Goal: Transaction & Acquisition: Book appointment/travel/reservation

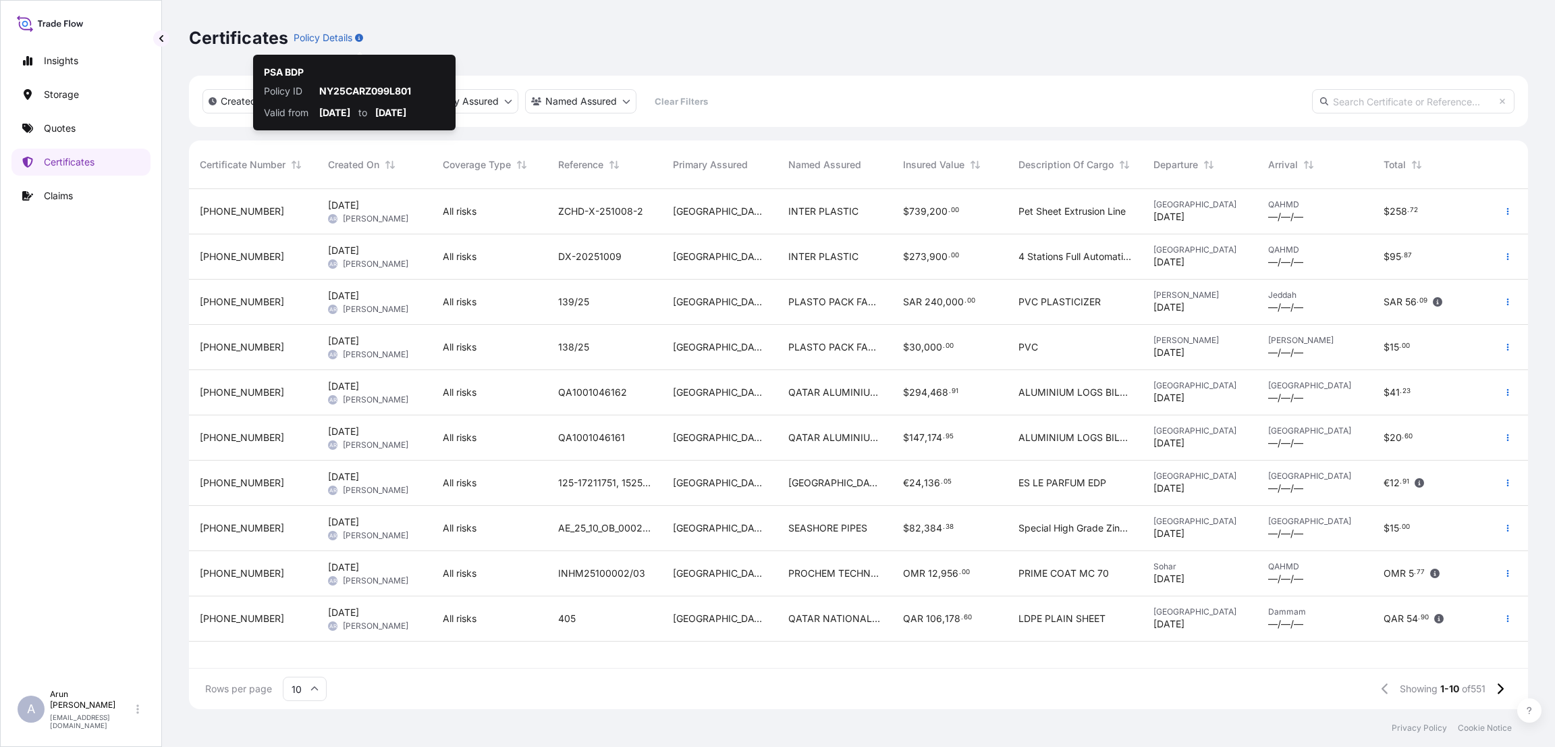
scroll to position [512, 1324]
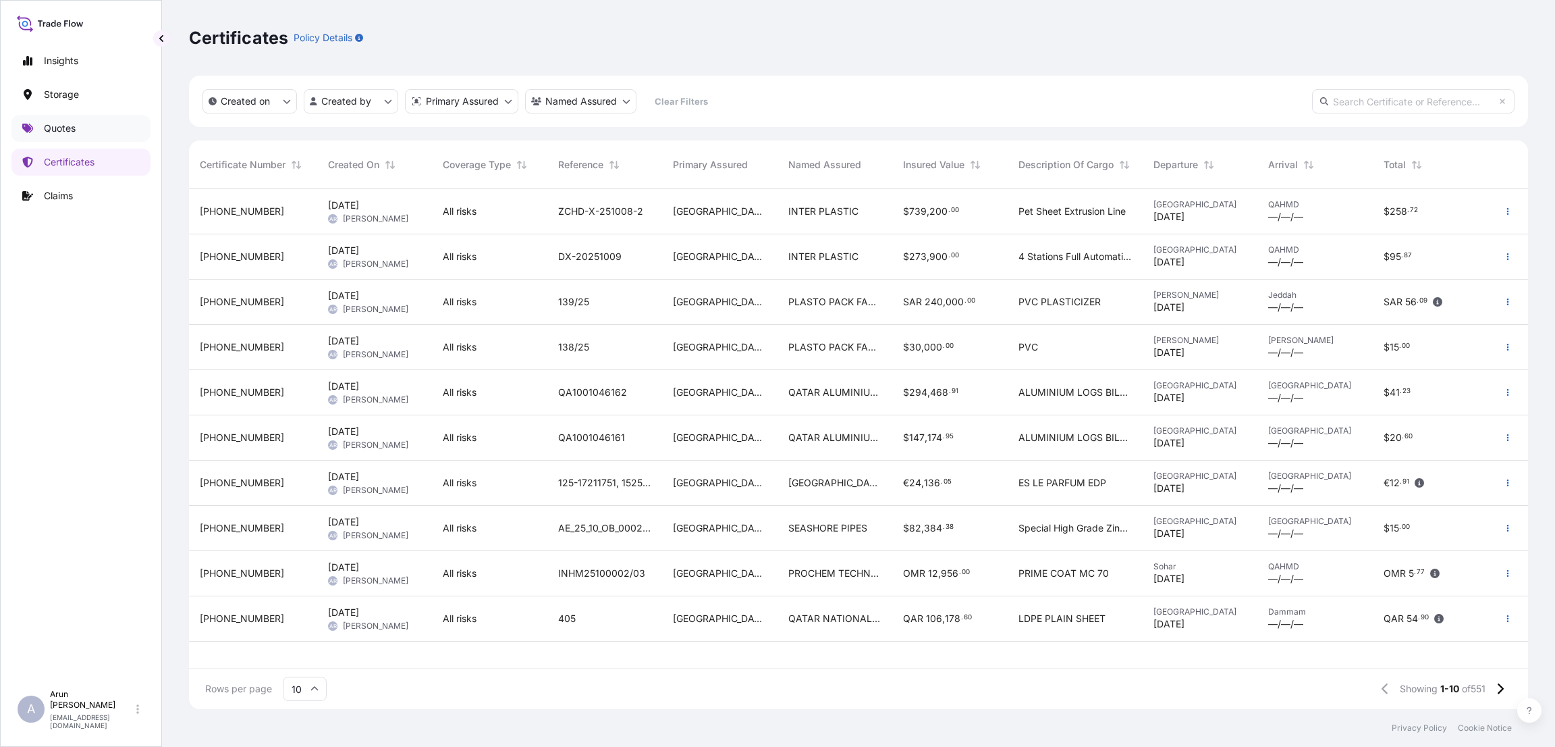
click at [65, 124] on p "Quotes" at bounding box center [60, 129] width 32 height 14
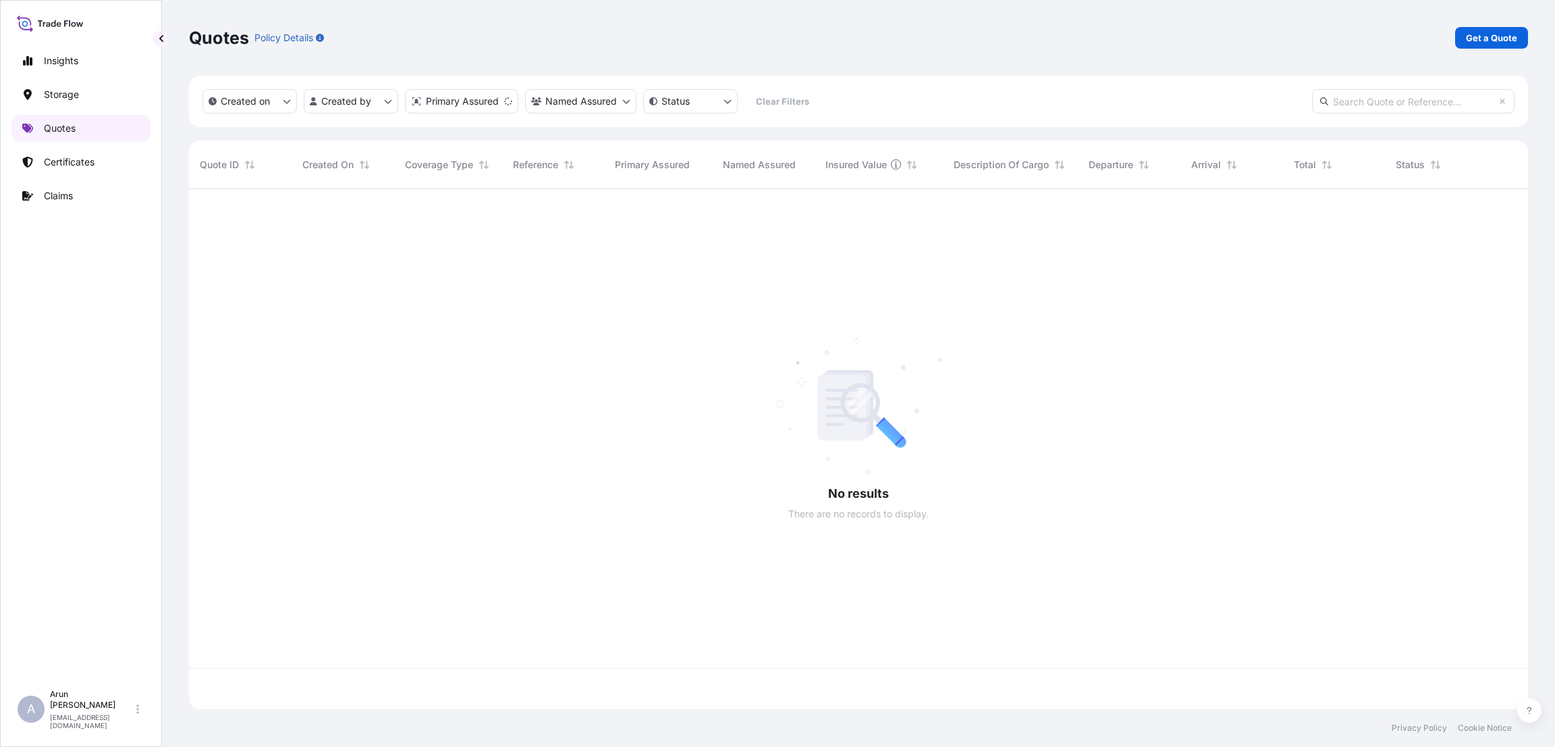
scroll to position [512, 1324]
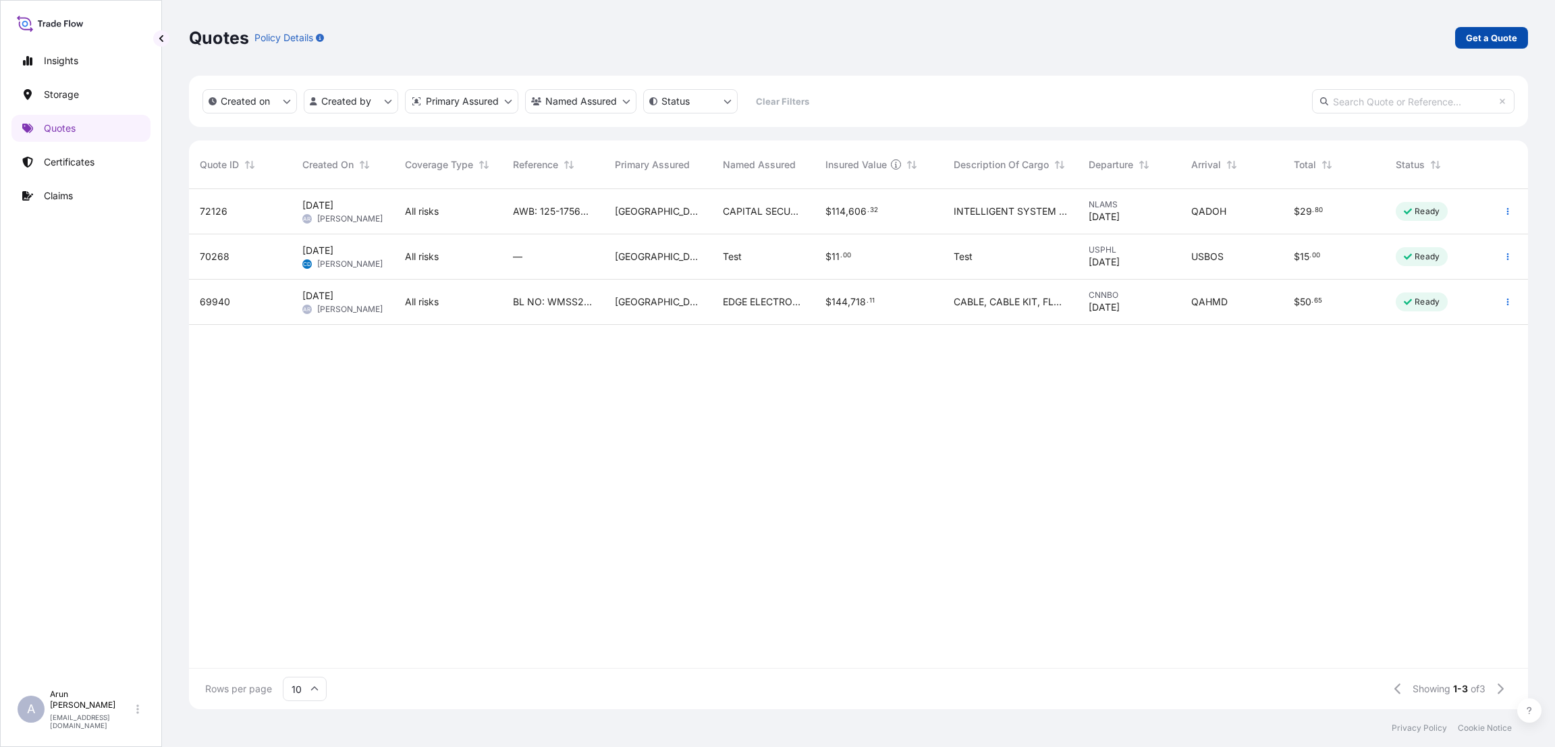
click at [1479, 38] on p "Get a Quote" at bounding box center [1491, 38] width 51 height 14
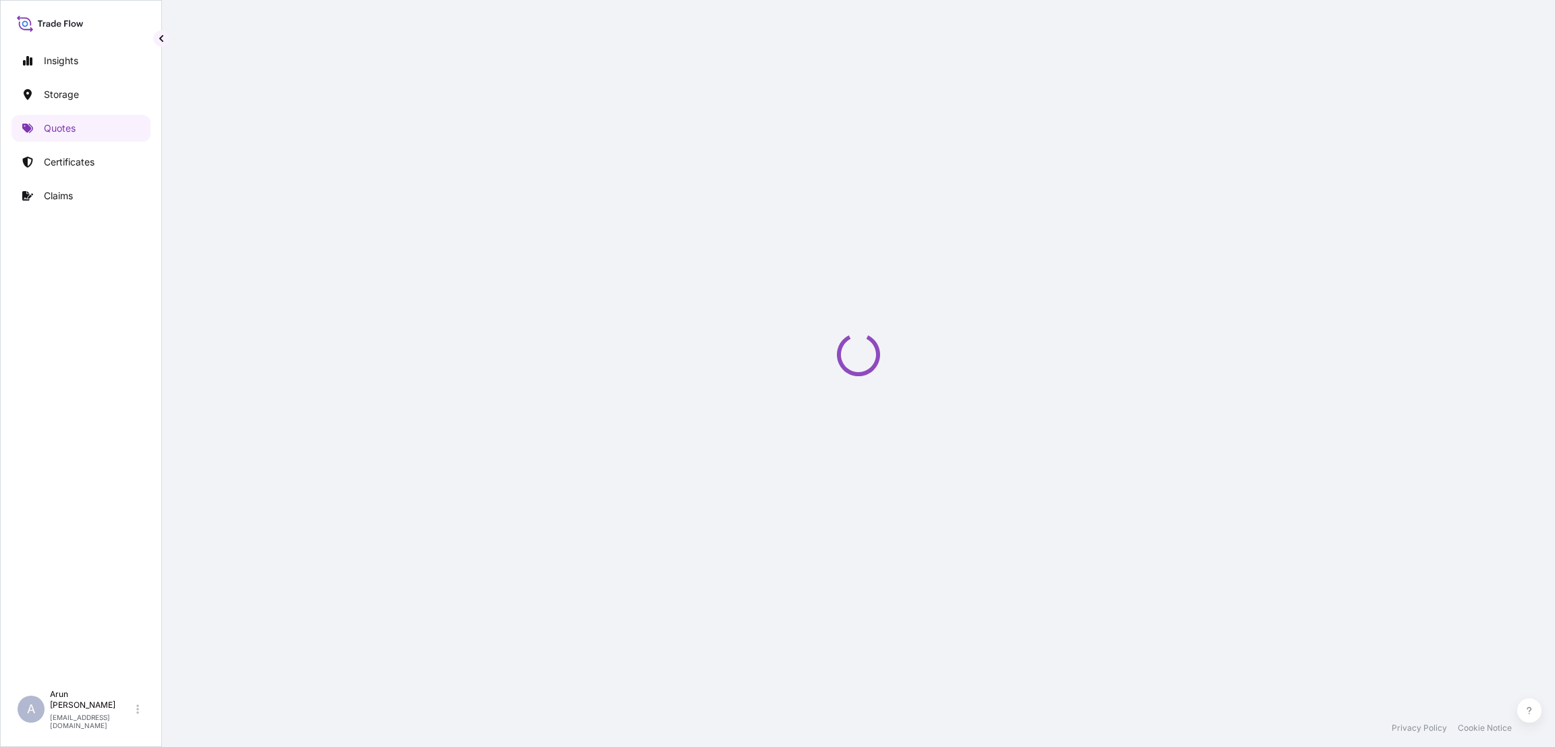
select select "Road / [GEOGRAPHIC_DATA]"
select select "Water"
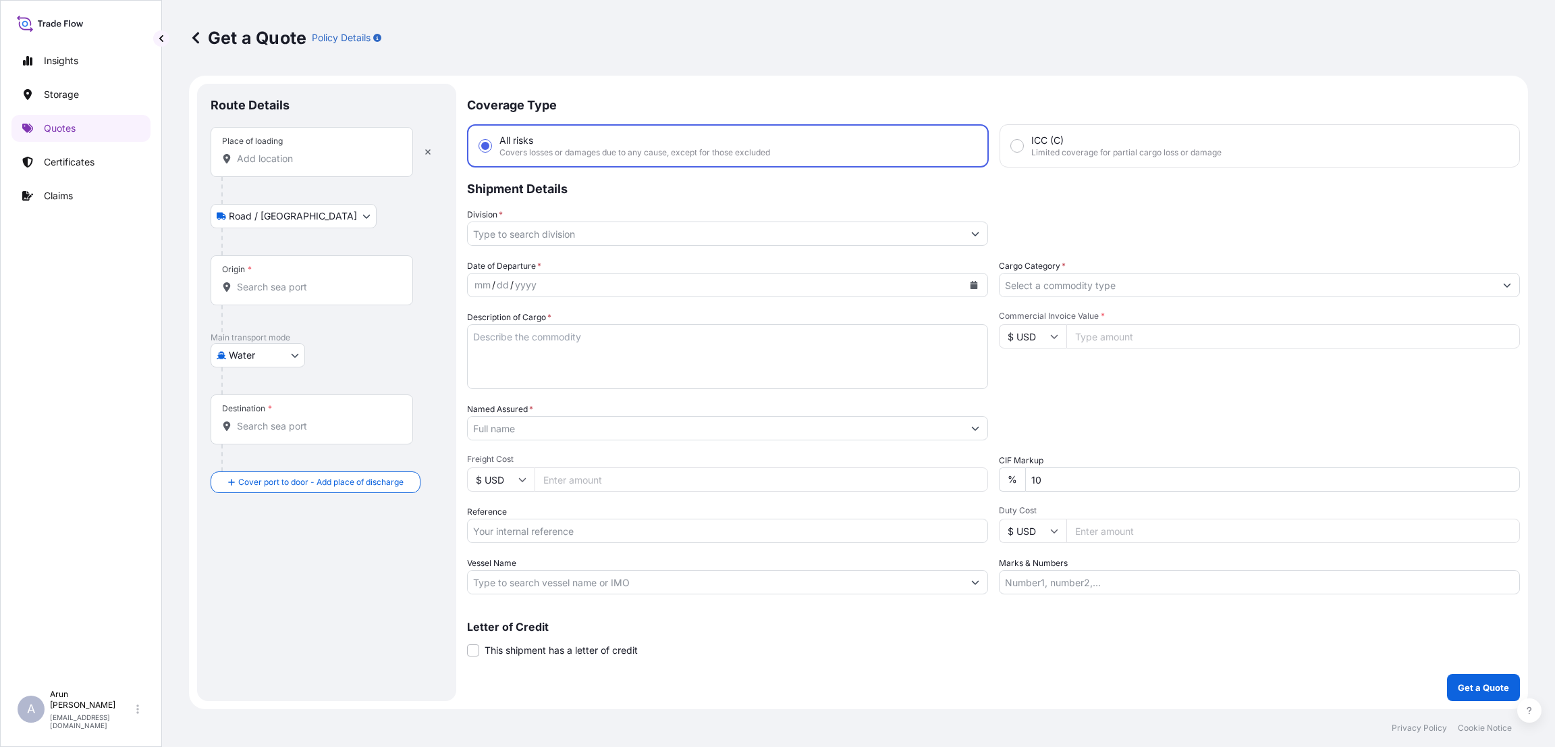
click at [274, 150] on div "Place of loading" at bounding box center [312, 152] width 203 height 50
click at [274, 152] on input "Place of loading" at bounding box center [316, 159] width 159 height 14
paste input "BASRAH"
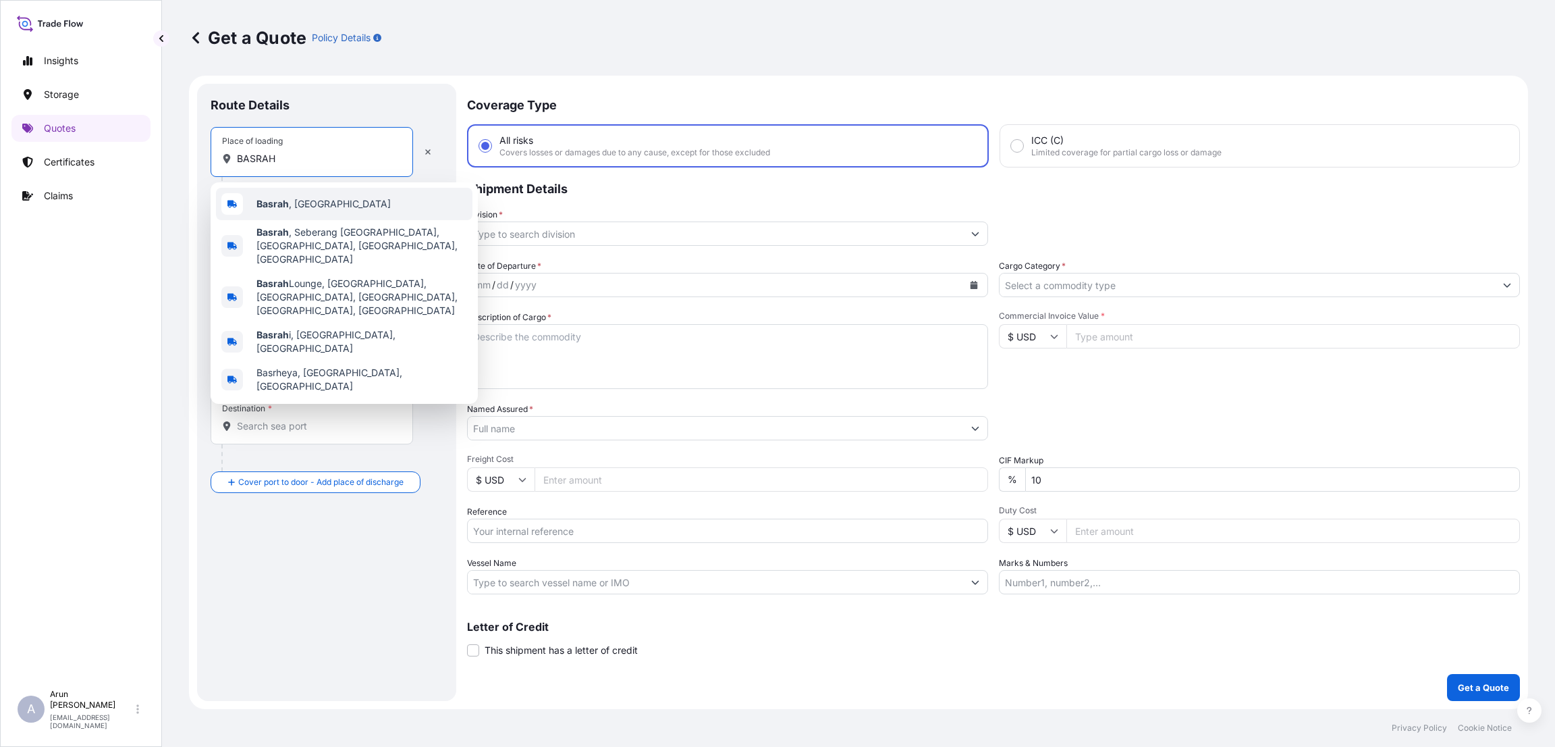
click at [290, 200] on span "Basrah , [GEOGRAPHIC_DATA]" at bounding box center [324, 204] width 134 height 14
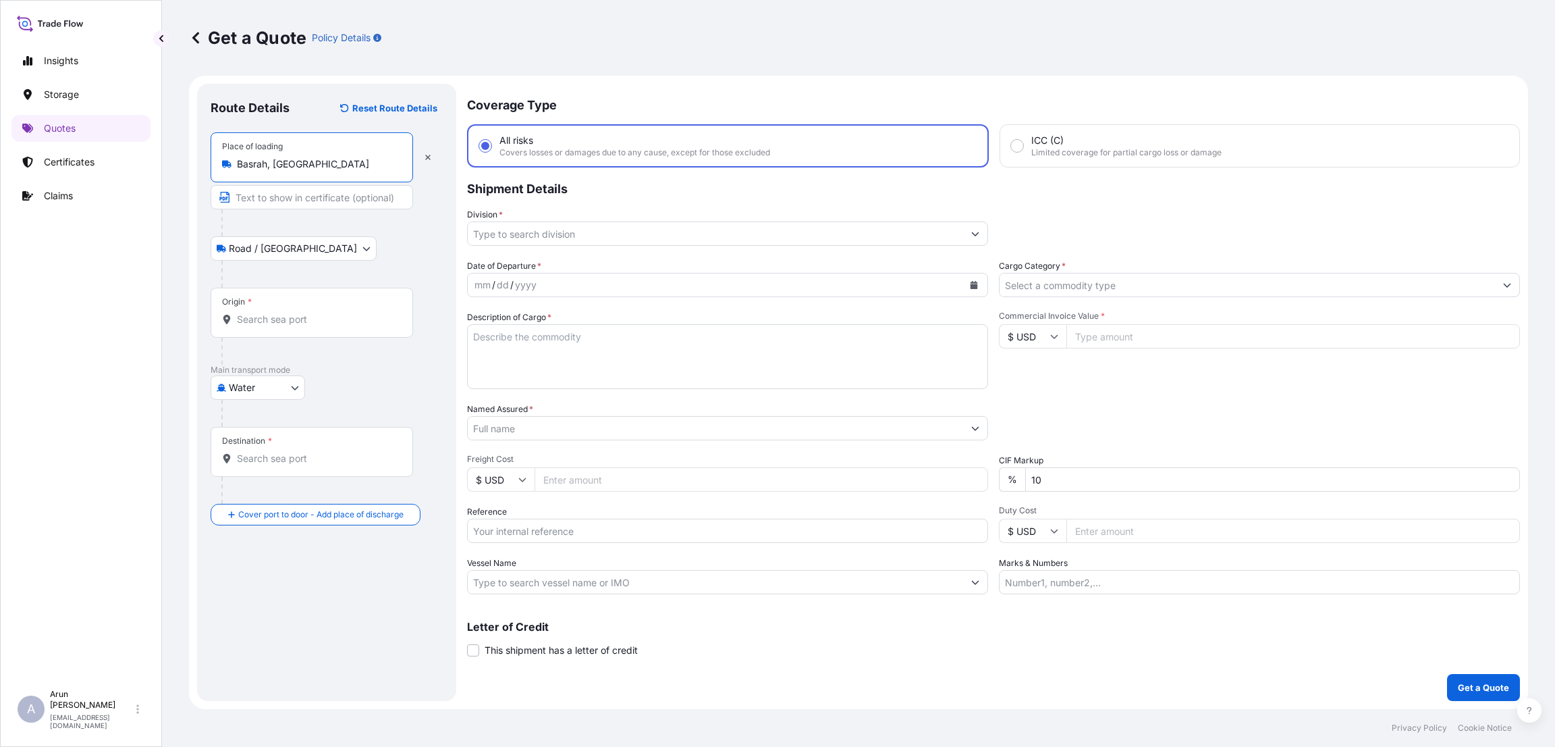
type input "Basrah, [GEOGRAPHIC_DATA]"
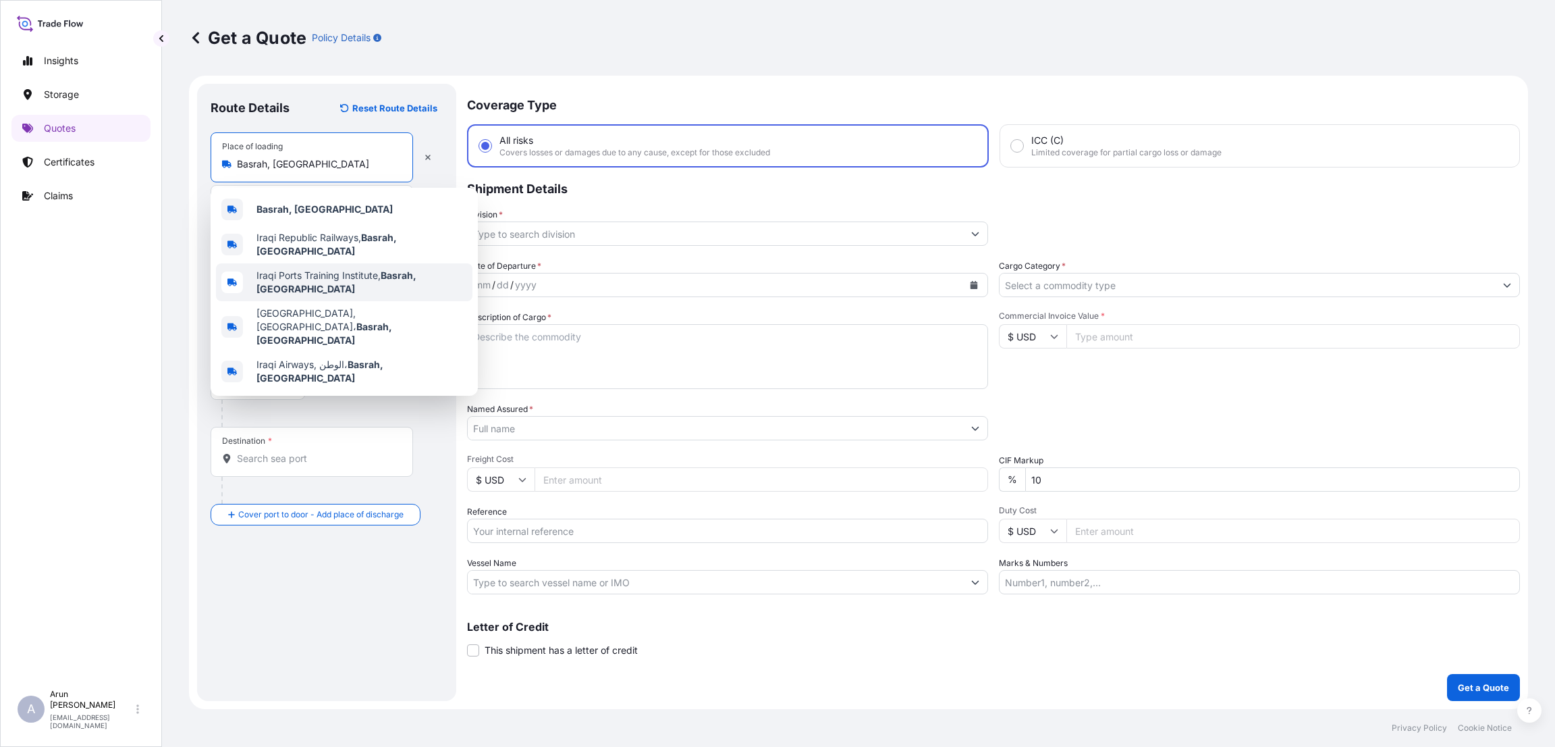
click at [442, 121] on div "Route Details Reset Route Details" at bounding box center [327, 114] width 232 height 35
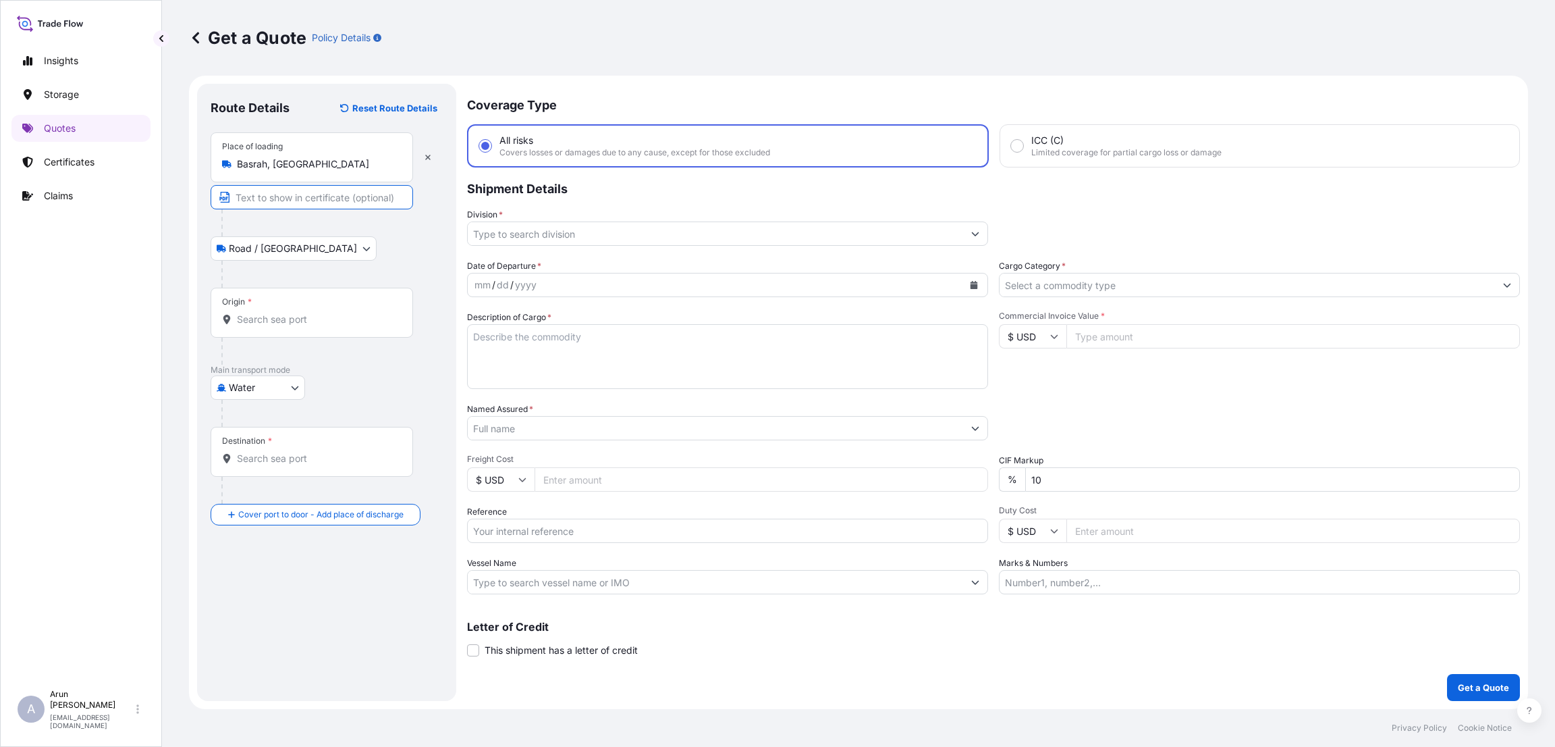
click at [277, 195] on input "Text to appear on certificate" at bounding box center [312, 197] width 203 height 24
paste input "HORIZON GENERAL TRADING"
paste input "NO .12 HAMDAN SQ.,[GEOGRAPHIC_DATA] ,[GEOGRAPHIC_DATA]"
type input "HORIZON GENERAL TRADING, NO .12 HAMDAN SQ.,[GEOGRAPHIC_DATA] ,[GEOGRAPHIC_DATA]"
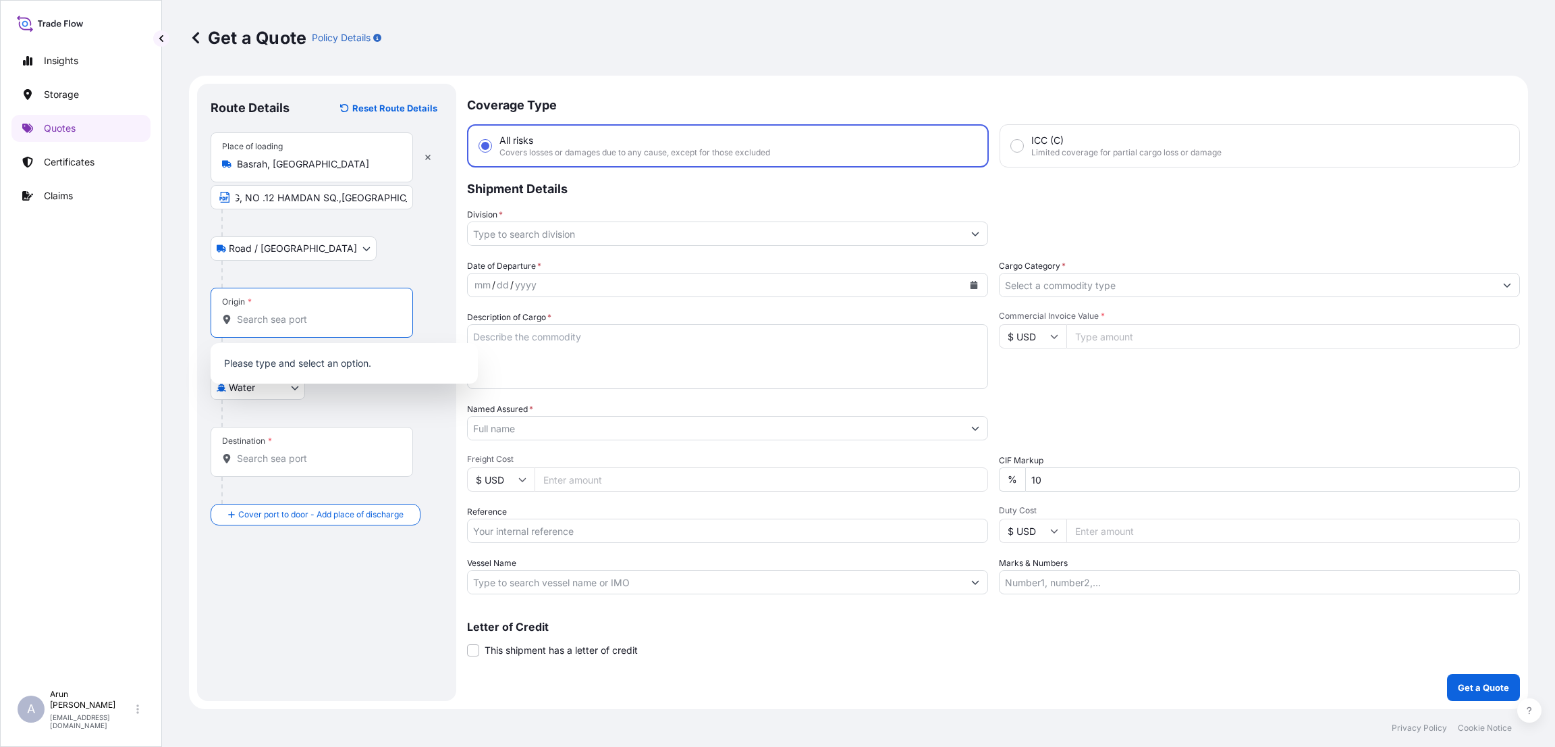
scroll to position [0, 0]
click at [274, 318] on input "Origin *" at bounding box center [316, 320] width 159 height 14
click at [302, 321] on input "Origin * Please select an origin" at bounding box center [316, 320] width 159 height 14
paste input "khur [PERSON_NAME][GEOGRAPHIC_DATA],[GEOGRAPHIC_DATA]"
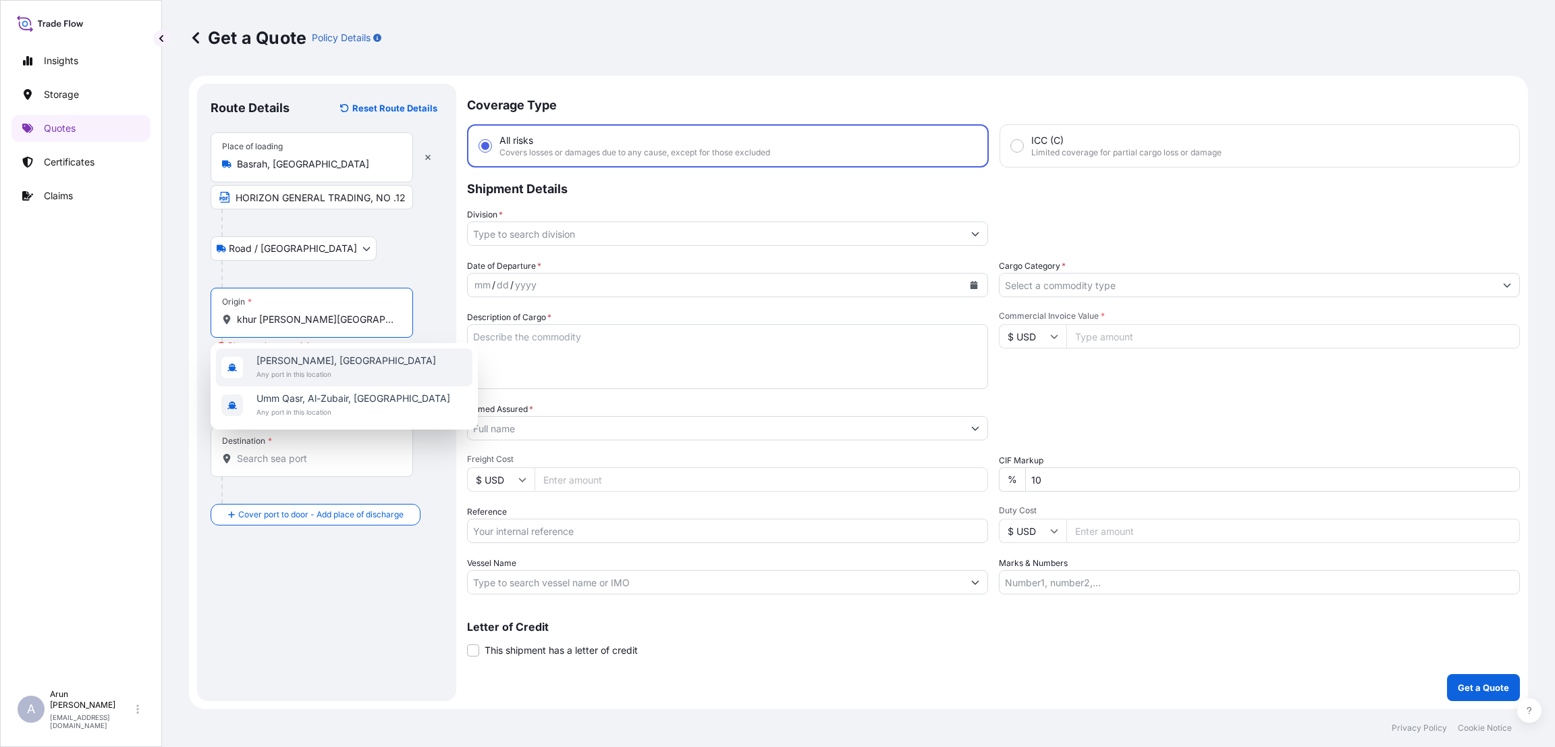
click at [302, 356] on span "[PERSON_NAME], [GEOGRAPHIC_DATA]" at bounding box center [347, 361] width 180 height 14
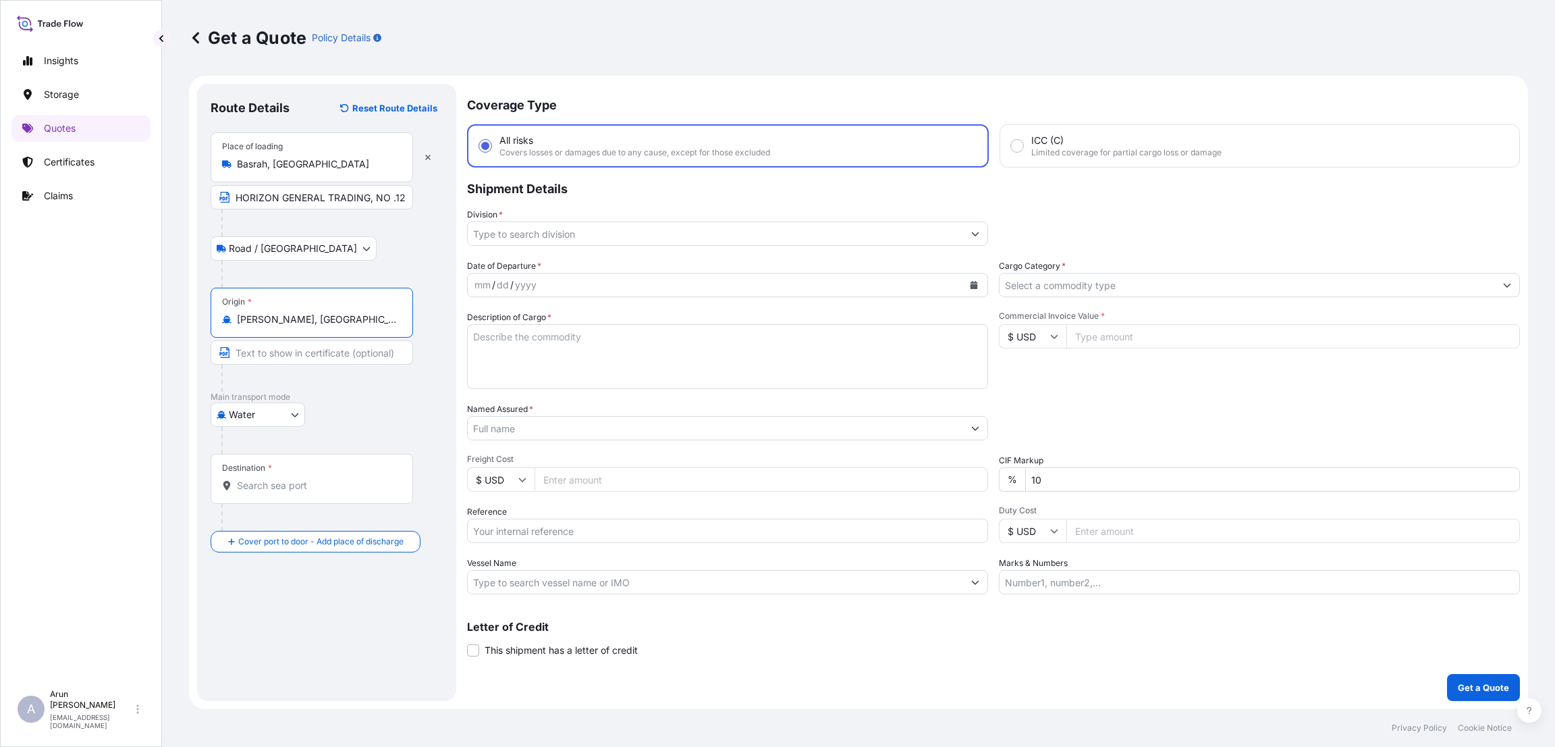
type input "[PERSON_NAME], [GEOGRAPHIC_DATA]"
click at [267, 488] on input "Destination *" at bounding box center [316, 486] width 159 height 14
click at [277, 488] on input "Destination * Please select a destination" at bounding box center [316, 486] width 159 height 14
paste input "HAMAD PORT"
drag, startPoint x: 275, startPoint y: 485, endPoint x: 329, endPoint y: 486, distance: 54.7
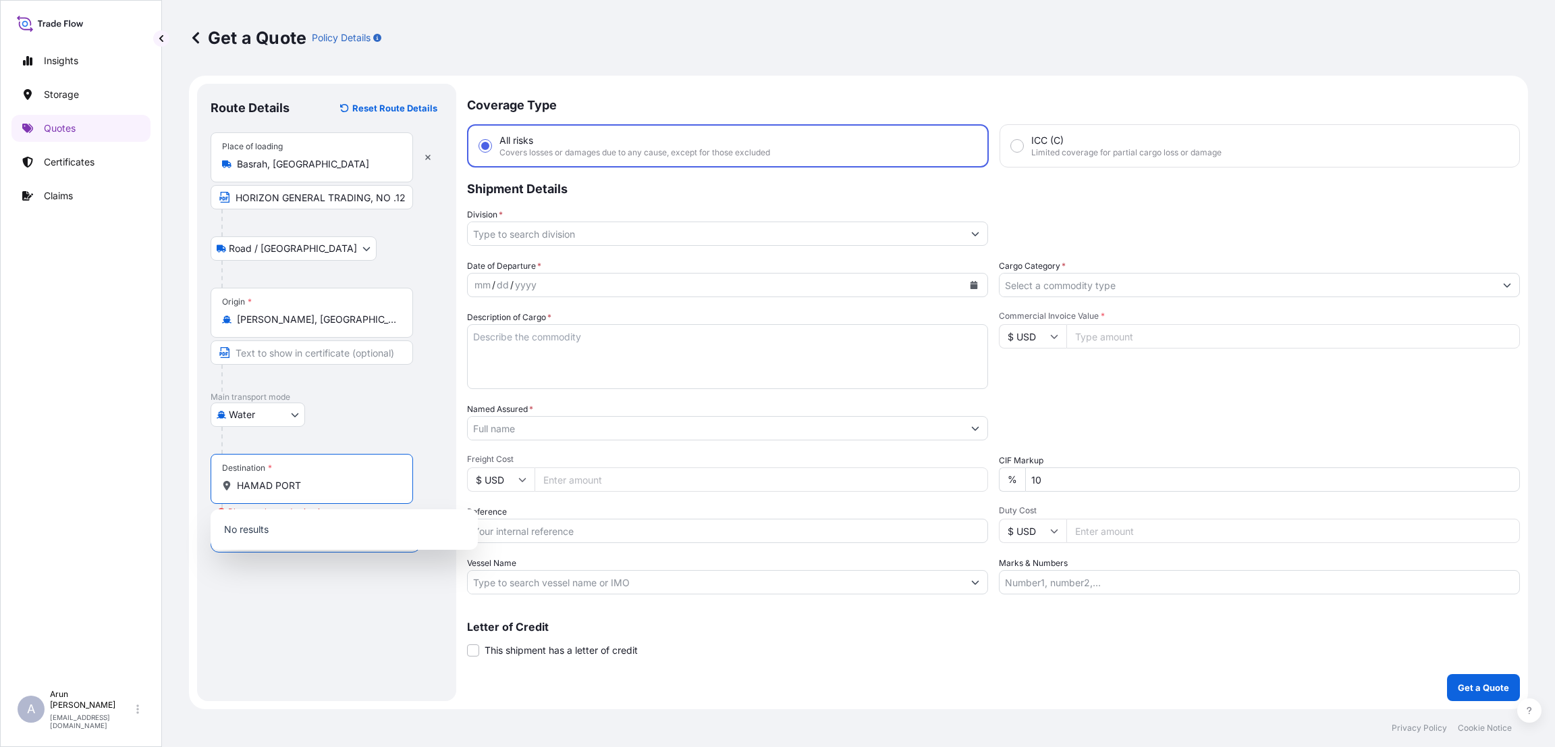
click at [329, 486] on input "HAMAD PORT" at bounding box center [316, 486] width 159 height 14
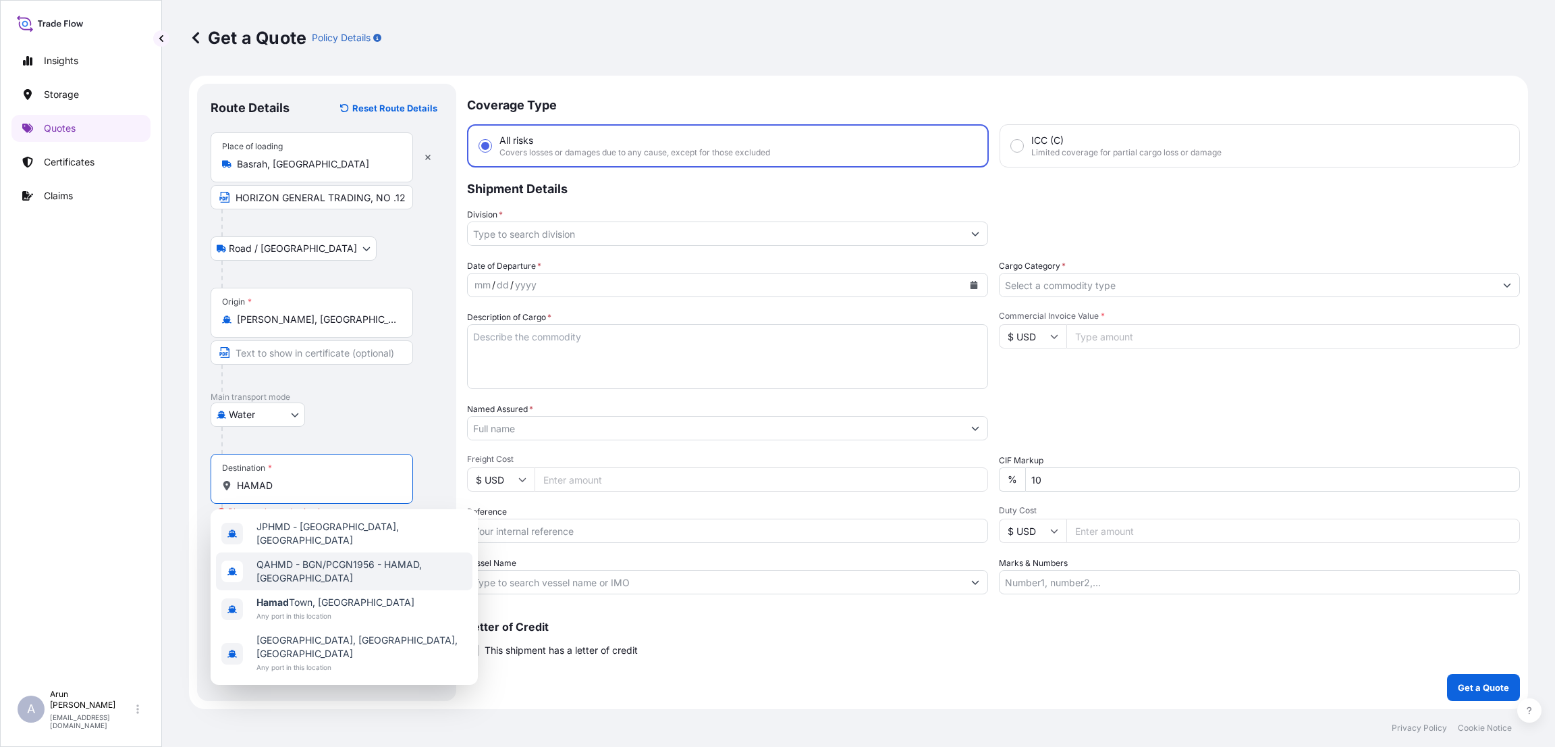
click at [335, 558] on span "QAHMD - BGN/PCGN1956 - HAMAD, [GEOGRAPHIC_DATA]" at bounding box center [362, 571] width 211 height 27
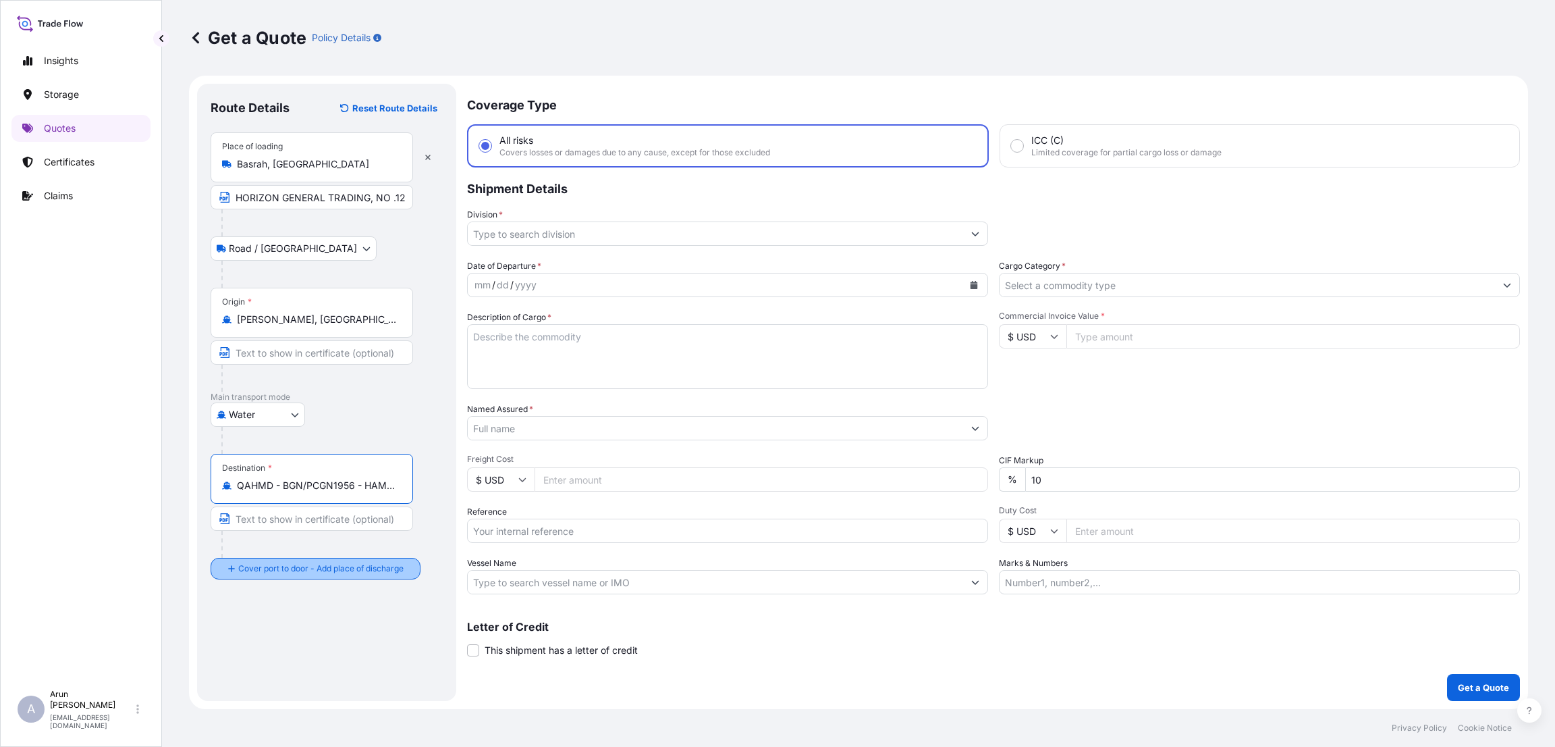
type input "QAHMD - BGN/PCGN1956 - HAMAD, [GEOGRAPHIC_DATA]"
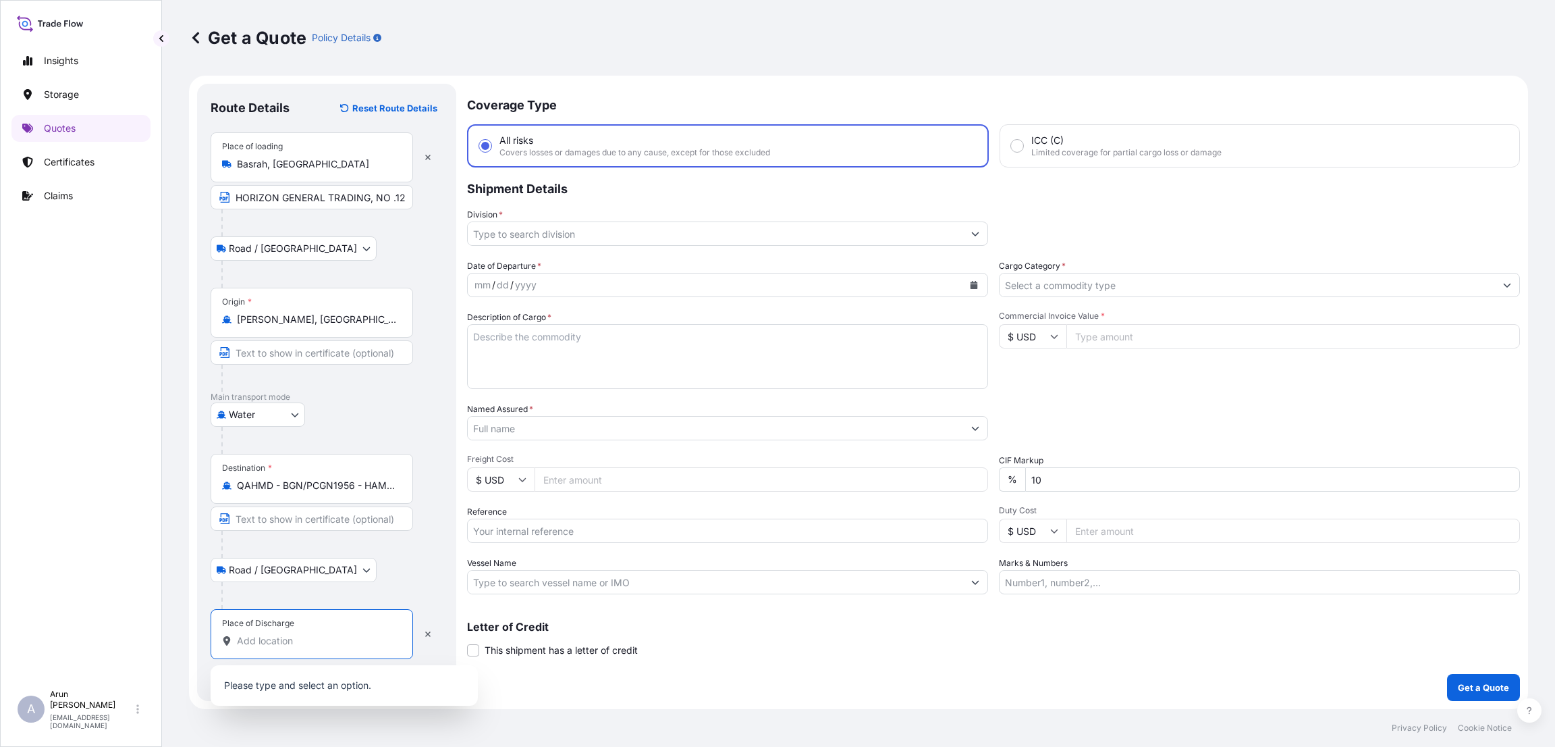
click at [257, 641] on input "Place of Discharge" at bounding box center [316, 641] width 159 height 14
paste input "NEW INDUSTRIAL AREA"
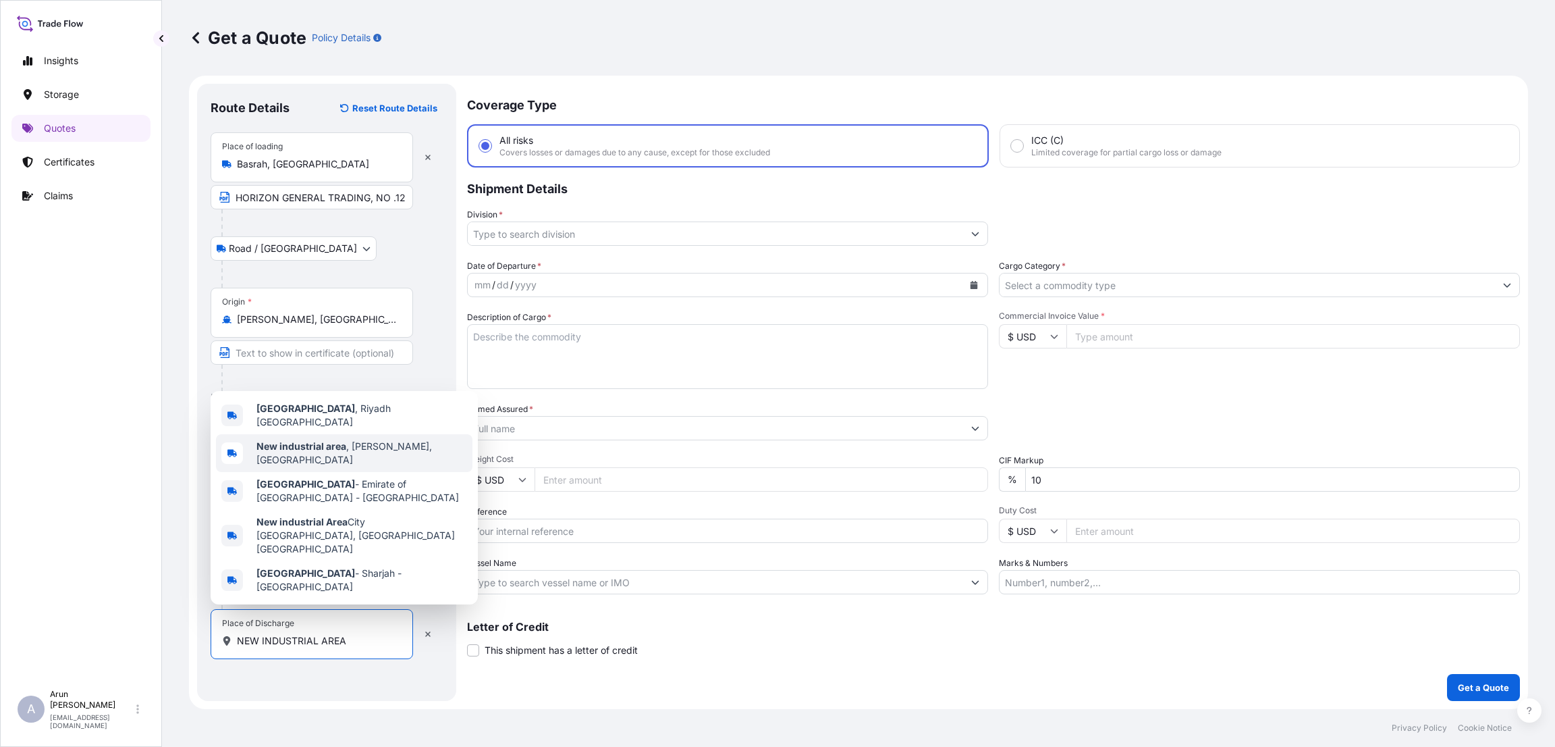
click at [333, 462] on span "New industrial area , [GEOGRAPHIC_DATA], [GEOGRAPHIC_DATA]" at bounding box center [362, 452] width 211 height 27
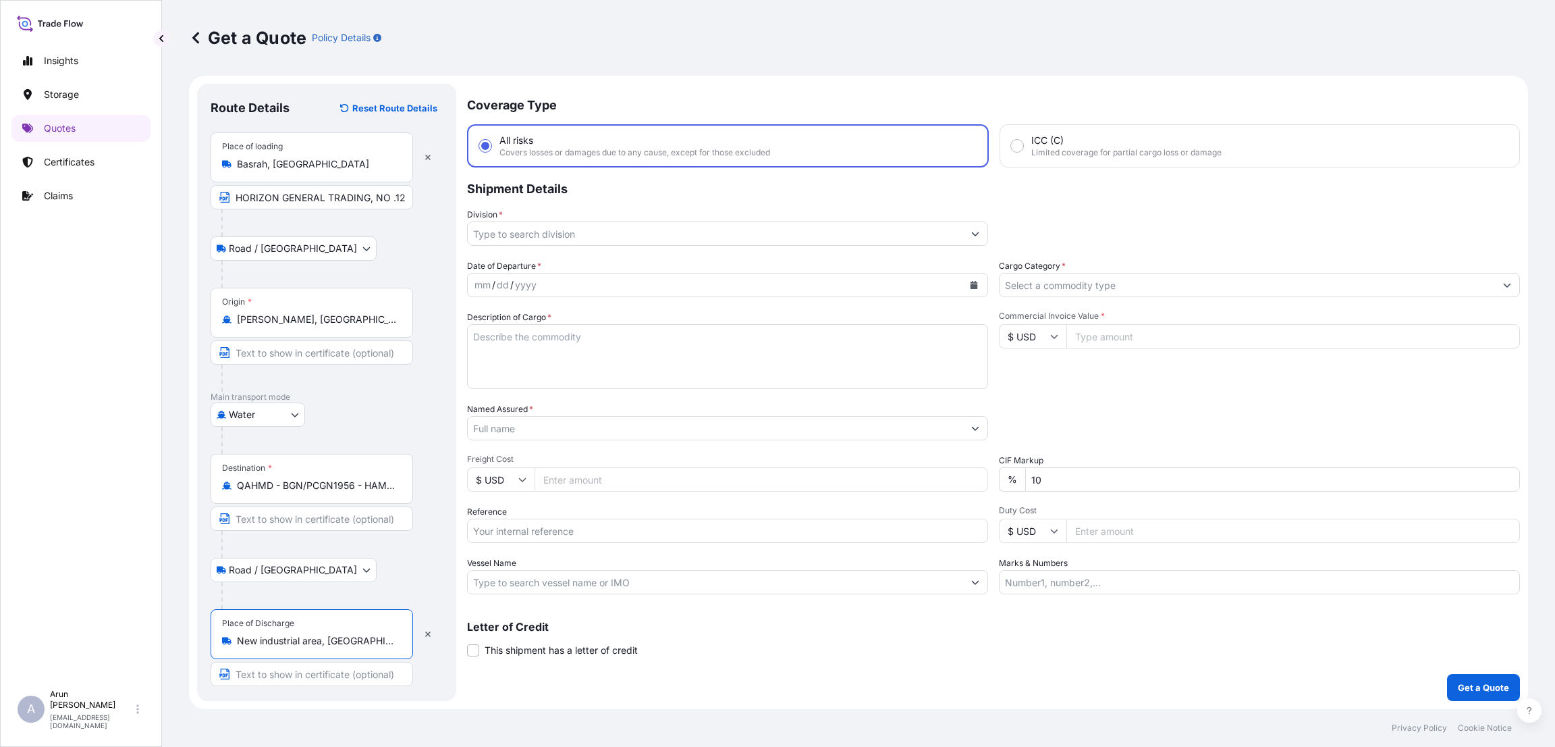
type input "New industrial area, [GEOGRAPHIC_DATA], [GEOGRAPHIC_DATA]"
click at [268, 678] on input "Text to appear on certificate" at bounding box center [312, 674] width 203 height 24
paste input "QATAR WIRE PRODUCTS CO LLC"
paste input "NEW INDUSTRIAL AREA"
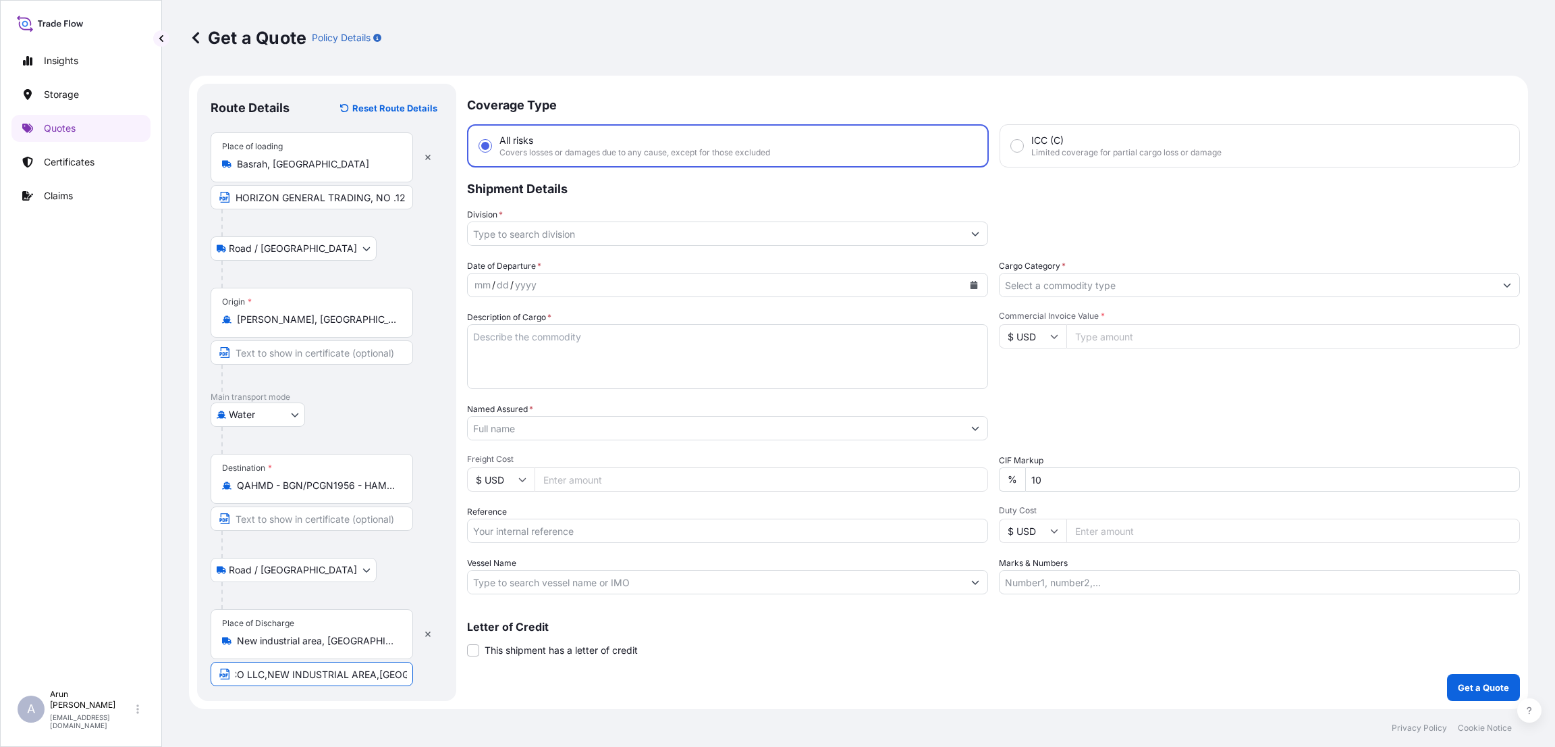
type input "QATAR WIRE PRODUCTS CO LLC,NEW INDUSTRIAL AREA,[GEOGRAPHIC_DATA]"
click at [645, 228] on input "Division *" at bounding box center [715, 233] width 495 height 24
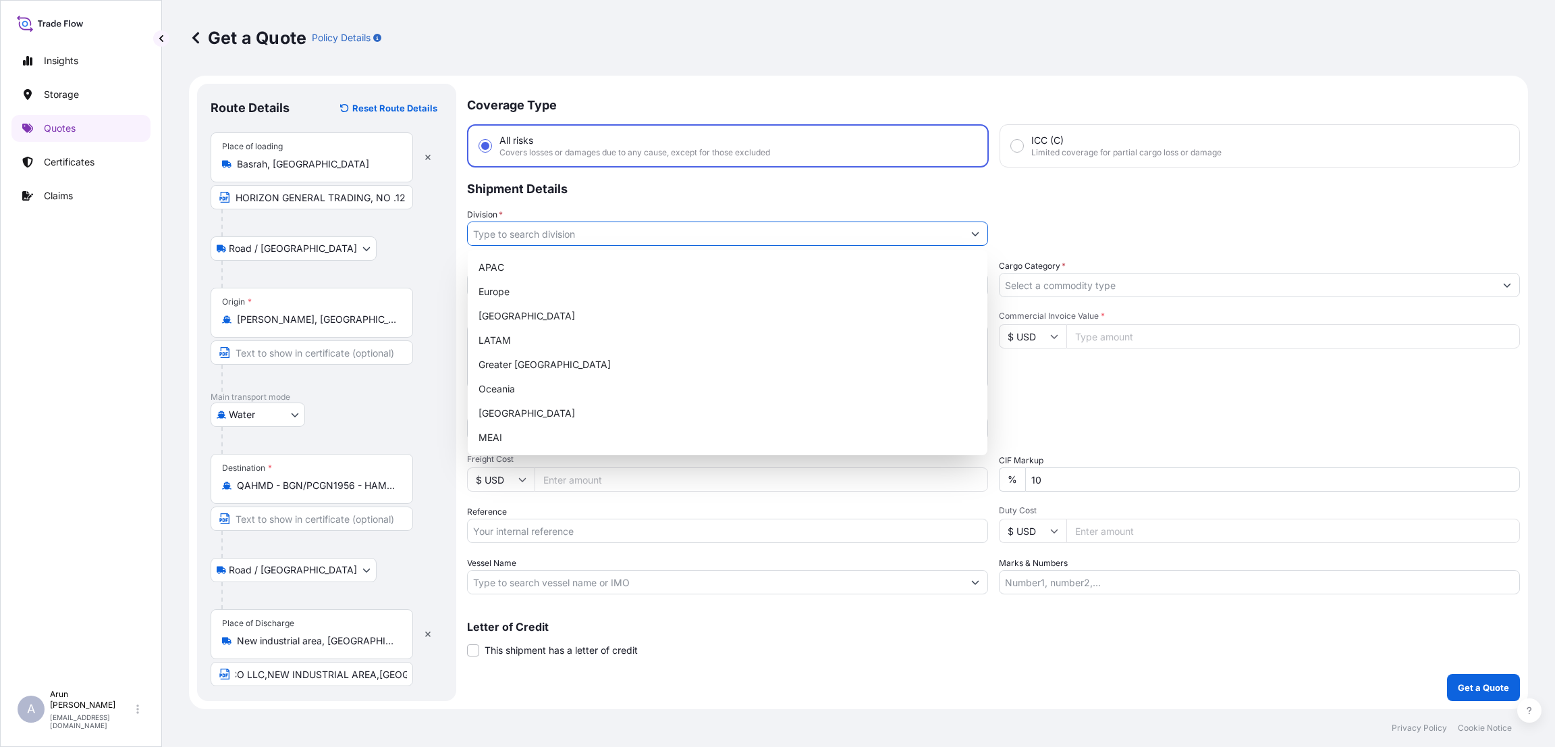
scroll to position [0, 0]
click at [639, 427] on div "MEAI" at bounding box center [727, 437] width 509 height 24
type input "MEAI"
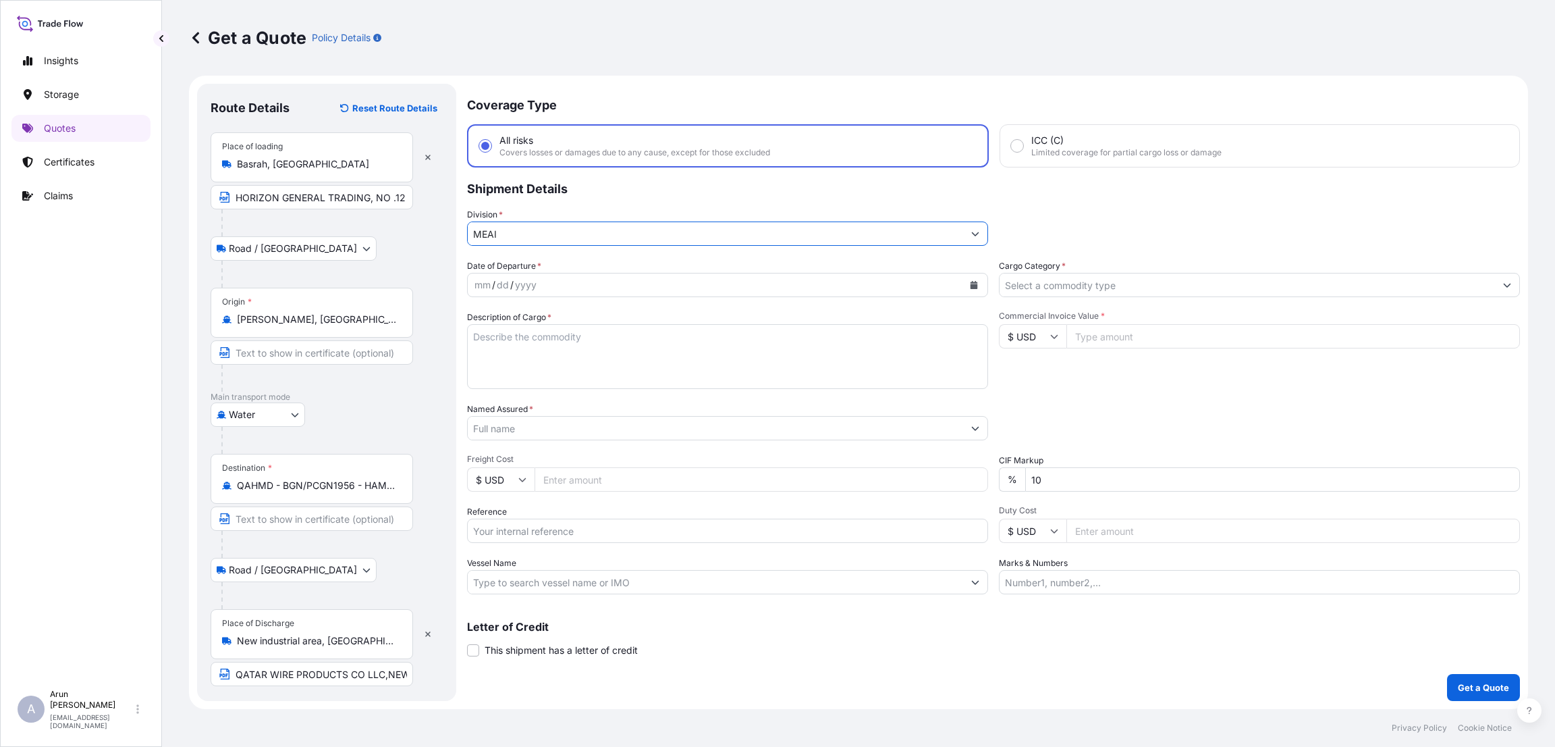
click at [975, 284] on icon "Calendar" at bounding box center [974, 285] width 7 height 8
click at [542, 426] on div "14" at bounding box center [542, 423] width 24 height 24
click at [491, 332] on textarea "Description of Cargo *" at bounding box center [727, 356] width 521 height 65
paste textarea "PLAIN WIRE ROD"
paste textarea "5.50 MM X SAE 1006 X COIL"
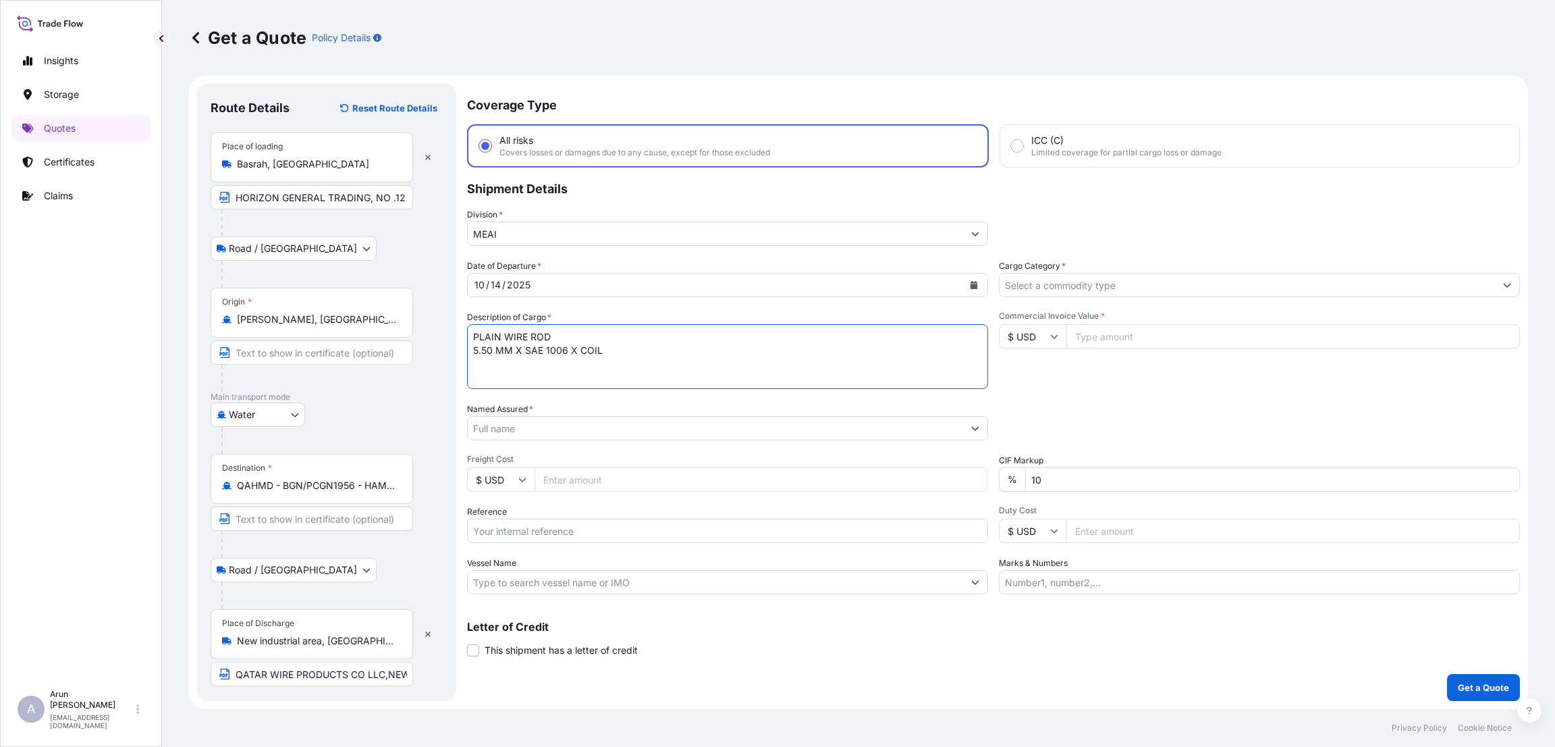
paste textarea "6.50 MM X SAE 1006 X COIL"
paste textarea "6.50 MM X SAE 1018 X COIL"
click at [805, 363] on textarea "PLAIN WIRE ROD 5.50 MM X SAE 1006 X COIL 6.50 MM X SAE 1006 X COIL 6.50 MM X SA…" at bounding box center [727, 356] width 521 height 65
type textarea "PLAIN WIRE ROD 5.50 MM X SAE 1006 X COIL 6.50 MM X SAE 1006 X COIL 6.50 MM X SA…"
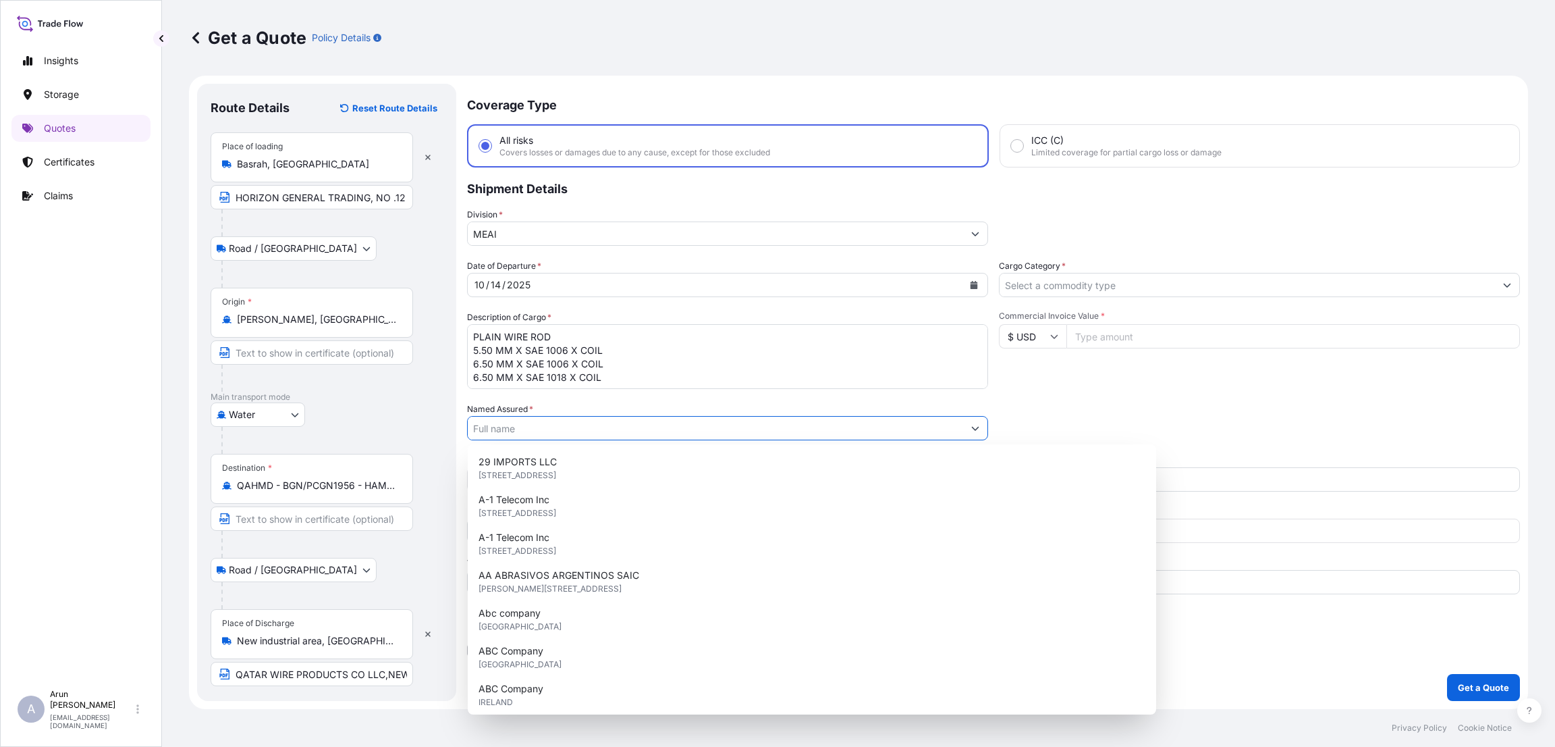
click at [639, 425] on input "Named Assured *" at bounding box center [715, 428] width 495 height 24
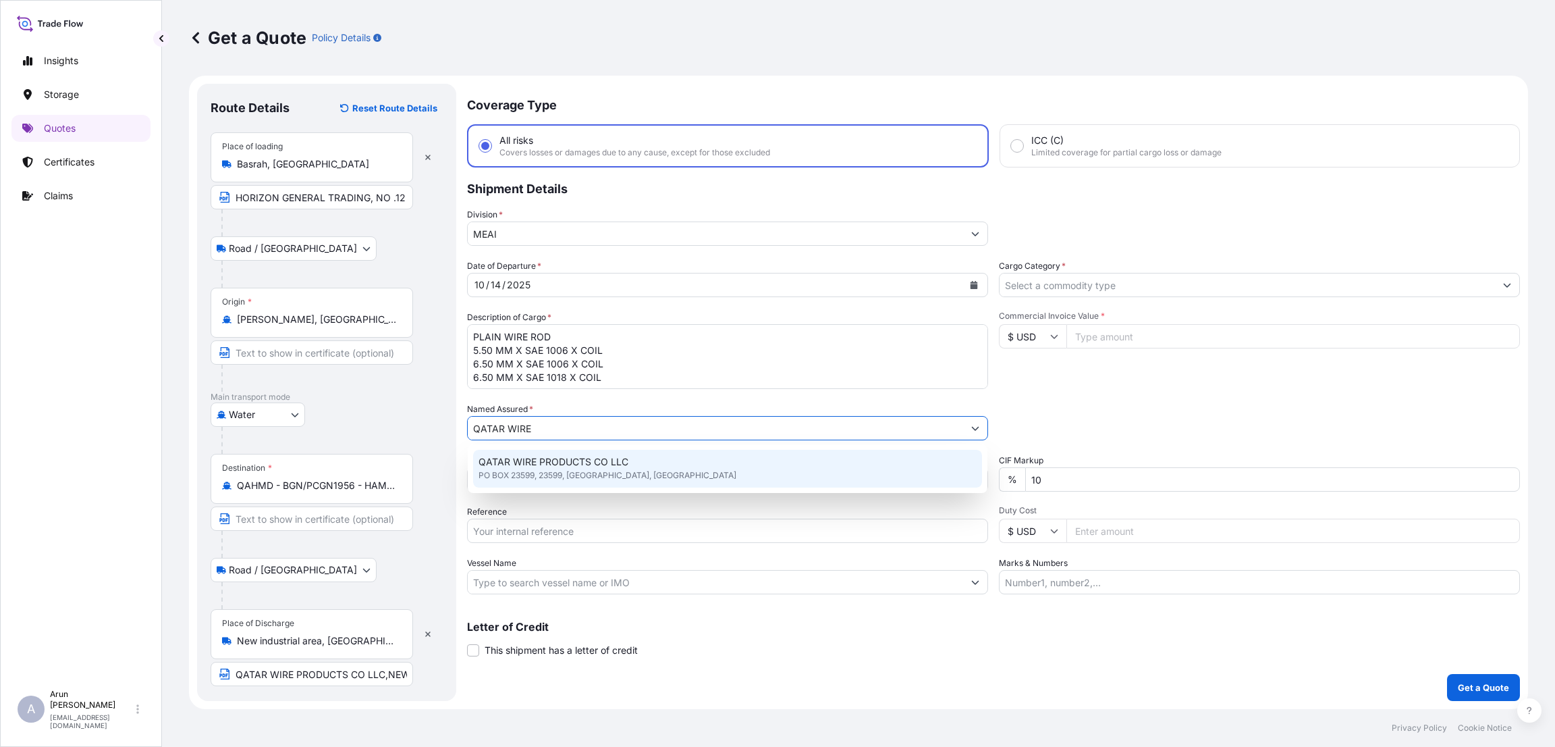
click at [639, 482] on div "QATAR WIRE PRODUCTS CO LLC PO BOX 23599, 23599, [GEOGRAPHIC_DATA], [GEOGRAPHIC_…" at bounding box center [727, 469] width 509 height 38
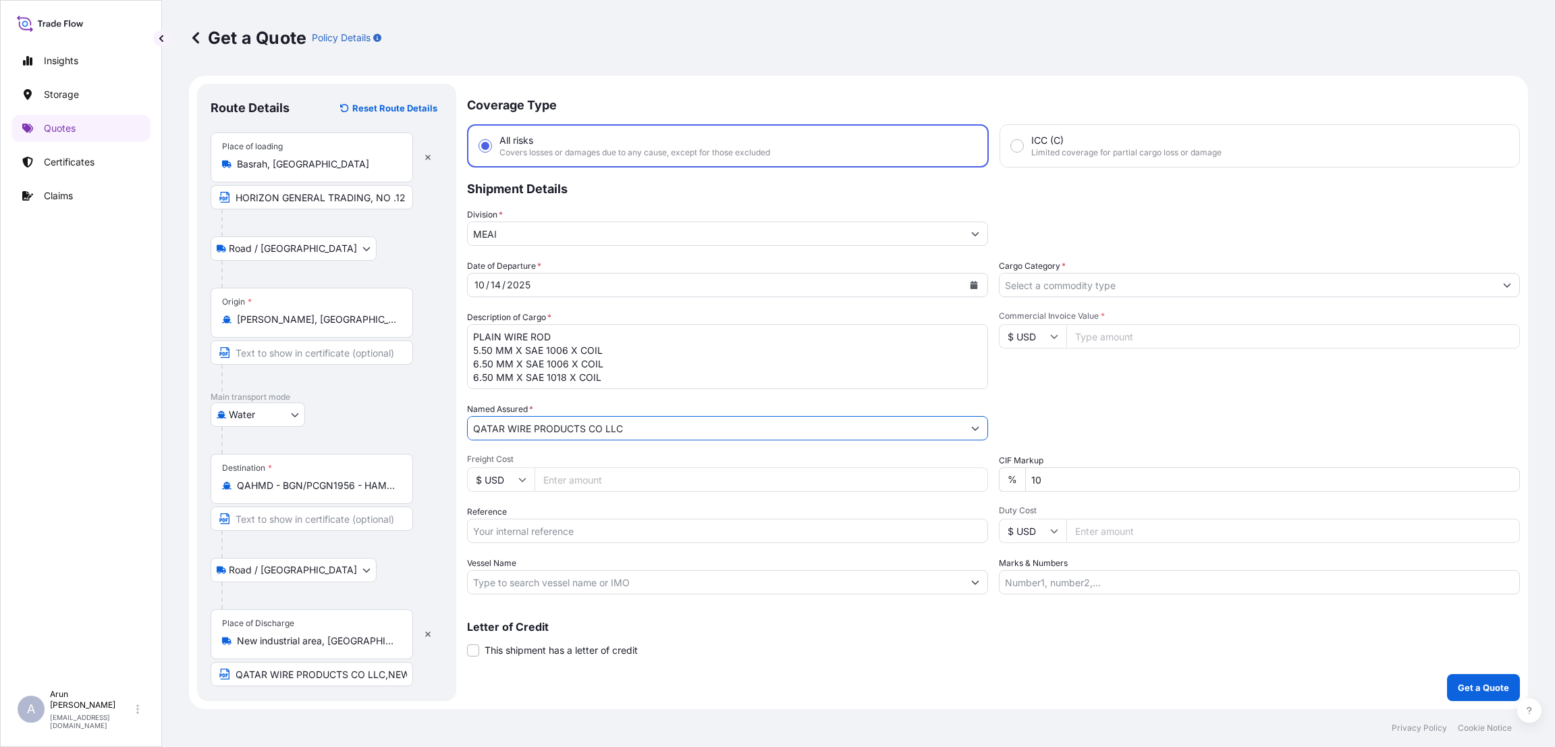
type input "QATAR WIRE PRODUCTS CO LLC"
click at [1096, 336] on input "Commercial Invoice Value *" at bounding box center [1294, 336] width 454 height 24
paste input "954295.86"
type input "954295.86"
click at [1125, 277] on input "Cargo Category *" at bounding box center [1247, 285] width 495 height 24
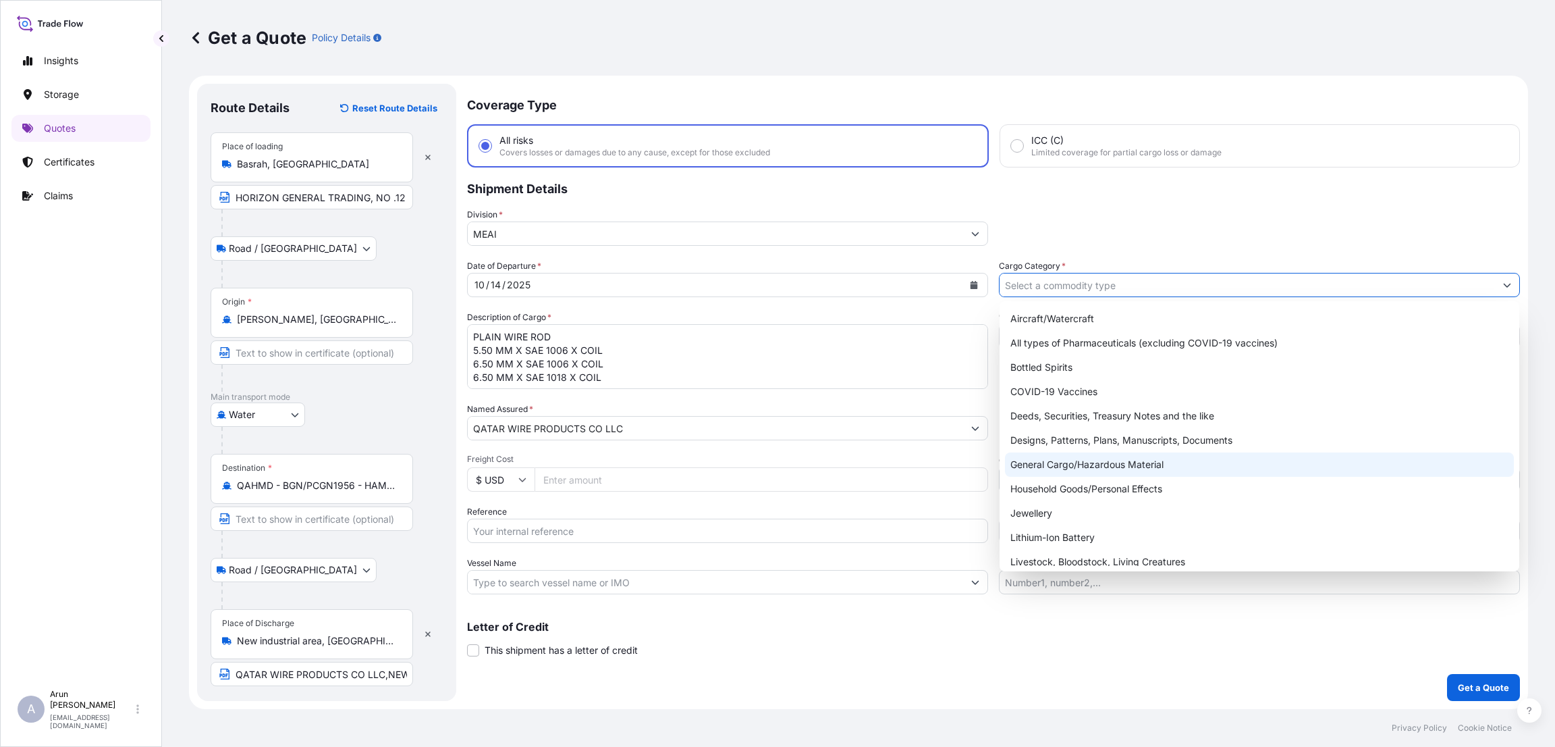
click at [1121, 460] on div "General Cargo/Hazardous Material" at bounding box center [1259, 464] width 509 height 24
type input "General Cargo/Hazardous Material"
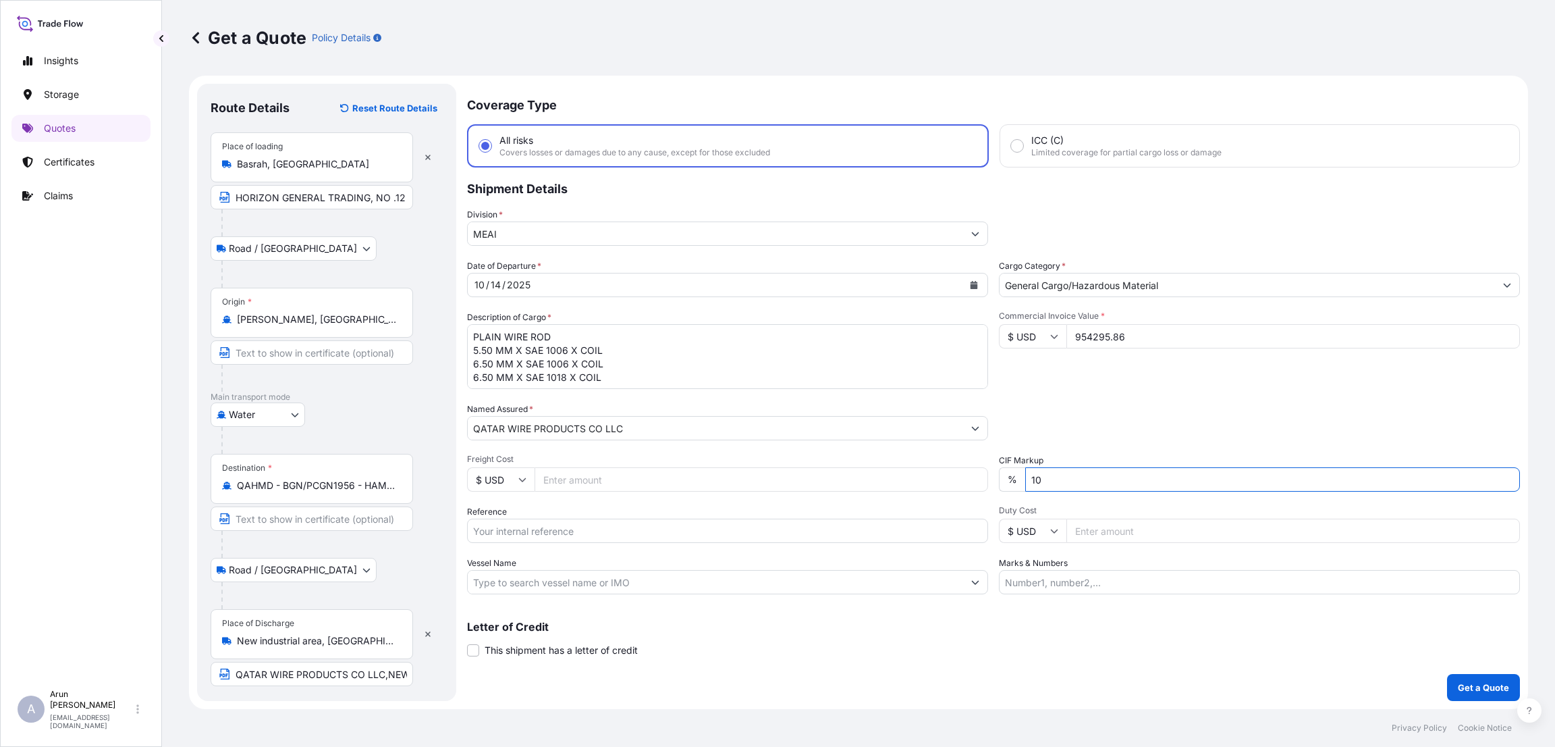
drag, startPoint x: 1063, startPoint y: 483, endPoint x: 970, endPoint y: 483, distance: 92.5
click at [970, 483] on div "Date of Departure * [DATE] Cargo Category * General Cargo/Hazardous Material De…" at bounding box center [993, 426] width 1053 height 335
type input "0"
click at [696, 528] on input "Reference" at bounding box center [727, 530] width 521 height 24
paste input "HGT/I-10434"
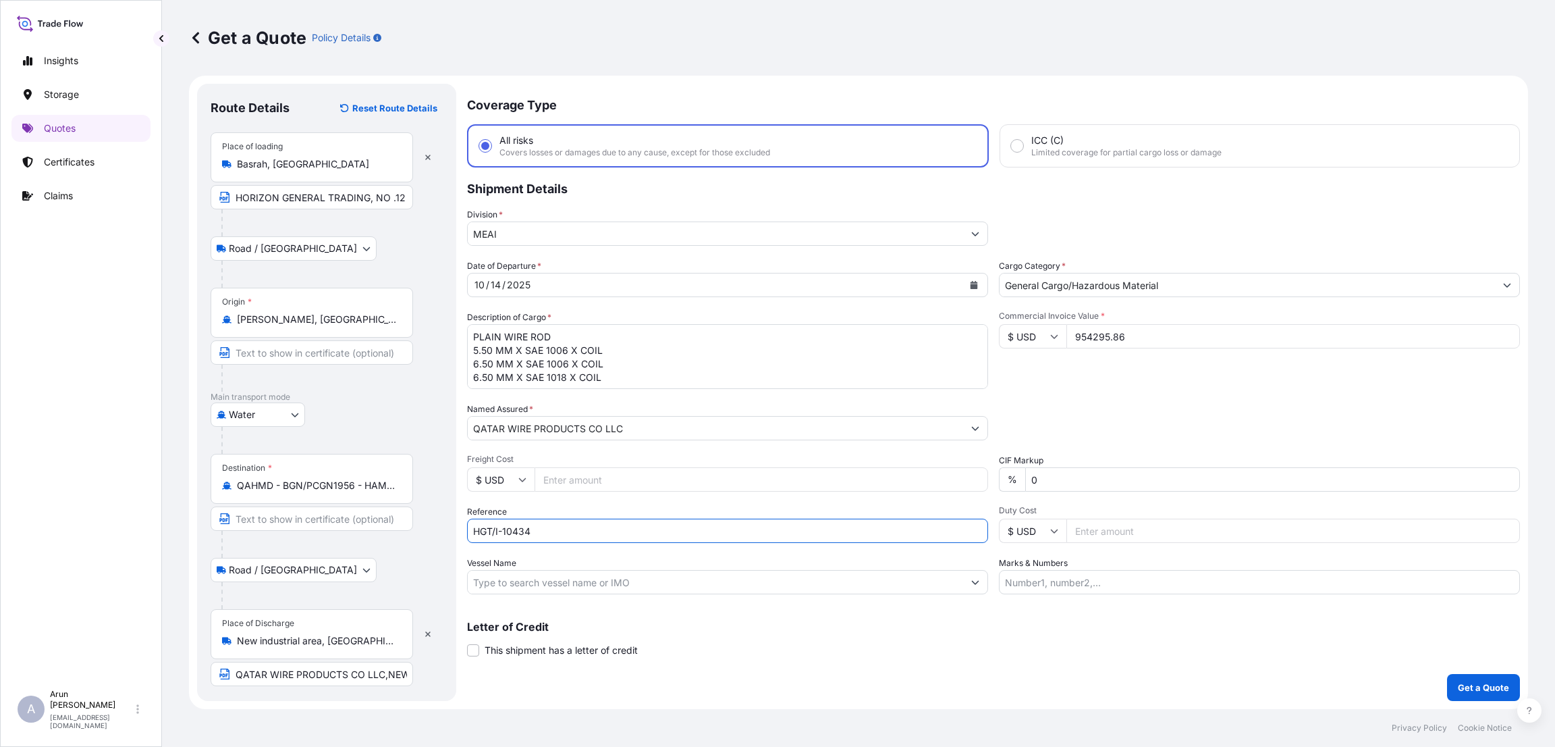
type input "HGT/I-10434"
click at [1022, 575] on input "Marks & Numbers" at bounding box center [1259, 582] width 521 height 24
paste input "HGT/I-10434"
paste input "[DATE]"
type input "INVOICE NUMBER:HGT/I-10434 DATE:[DATE]"
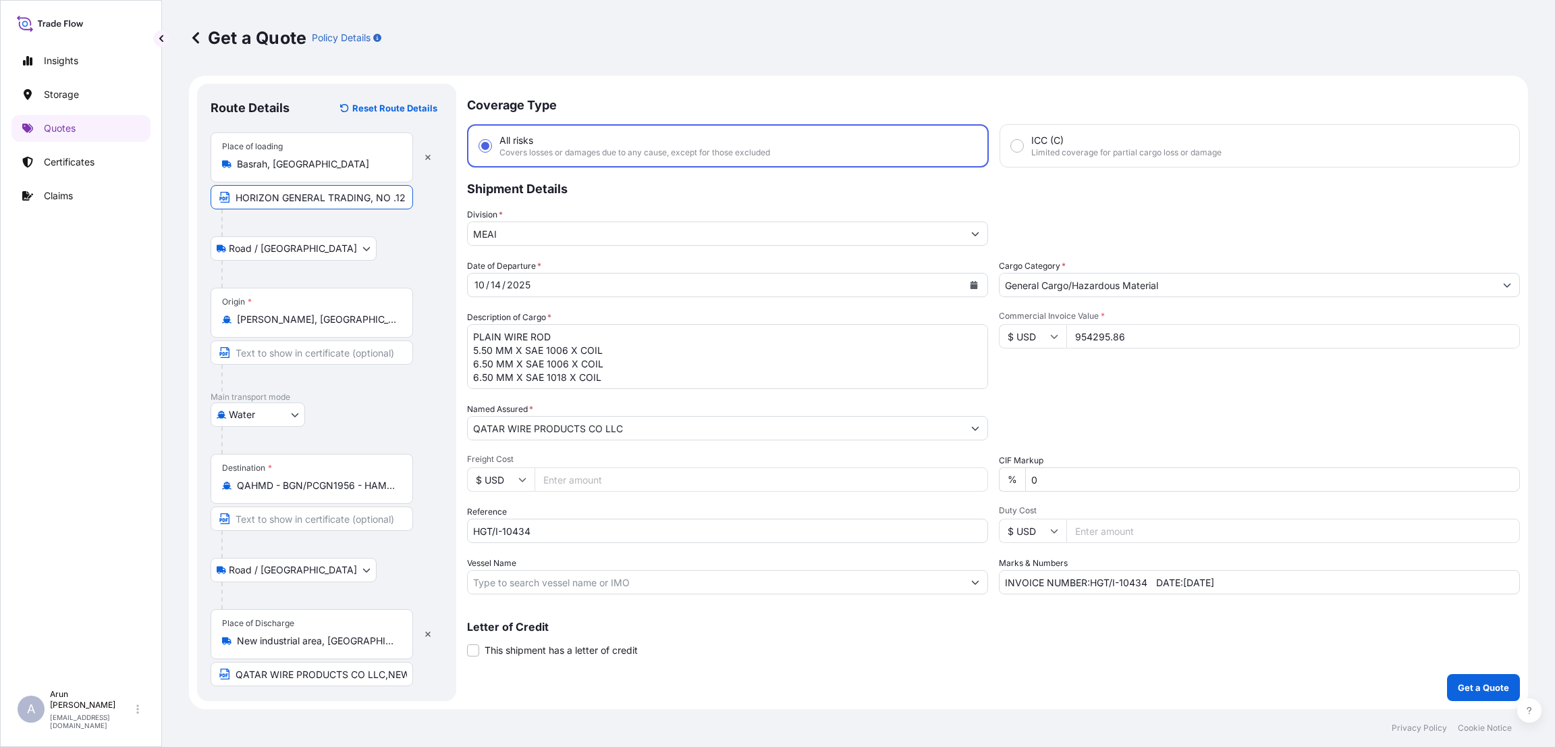
click at [406, 194] on input "HORIZON GENERAL TRADING, NO .12 HAMDAN SQ.,[GEOGRAPHIC_DATA] ,[GEOGRAPHIC_DATA]" at bounding box center [312, 197] width 203 height 24
click at [377, 192] on input "HORIZON GENERAL TRADING, HAMDAN SQ.,[GEOGRAPHIC_DATA] ,[GEOGRAPHIC_DATA]" at bounding box center [312, 197] width 203 height 24
type input "HORIZON GENERAL TRADING, HAMDAN SQ.,[GEOGRAPHIC_DATA] ,[GEOGRAPHIC_DATA]"
click at [1181, 579] on input "INVOICE NUMBER:HGT/I-10434 DATE:[DATE]" at bounding box center [1259, 582] width 521 height 24
type input "INVOICE NUMBER:HGT/I-10434 DATE: [DATE]"
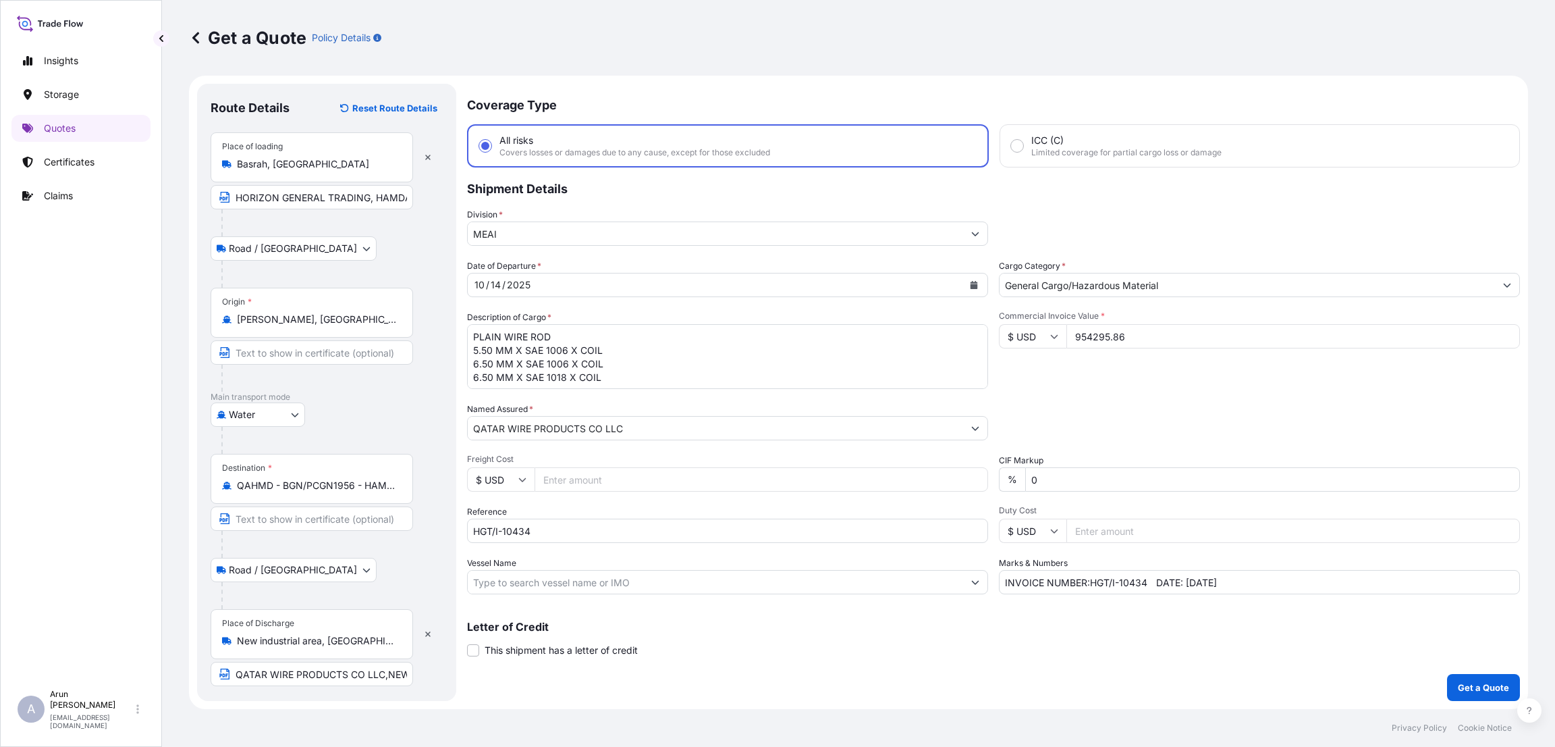
click at [997, 625] on p "Letter of Credit" at bounding box center [993, 626] width 1053 height 11
click at [398, 199] on input "HORIZON GENERAL TRADING, HAMDAN SQ.,[GEOGRAPHIC_DATA] ,[GEOGRAPHIC_DATA]" at bounding box center [312, 197] width 203 height 24
click at [1480, 688] on p "Get a Quote" at bounding box center [1483, 687] width 51 height 14
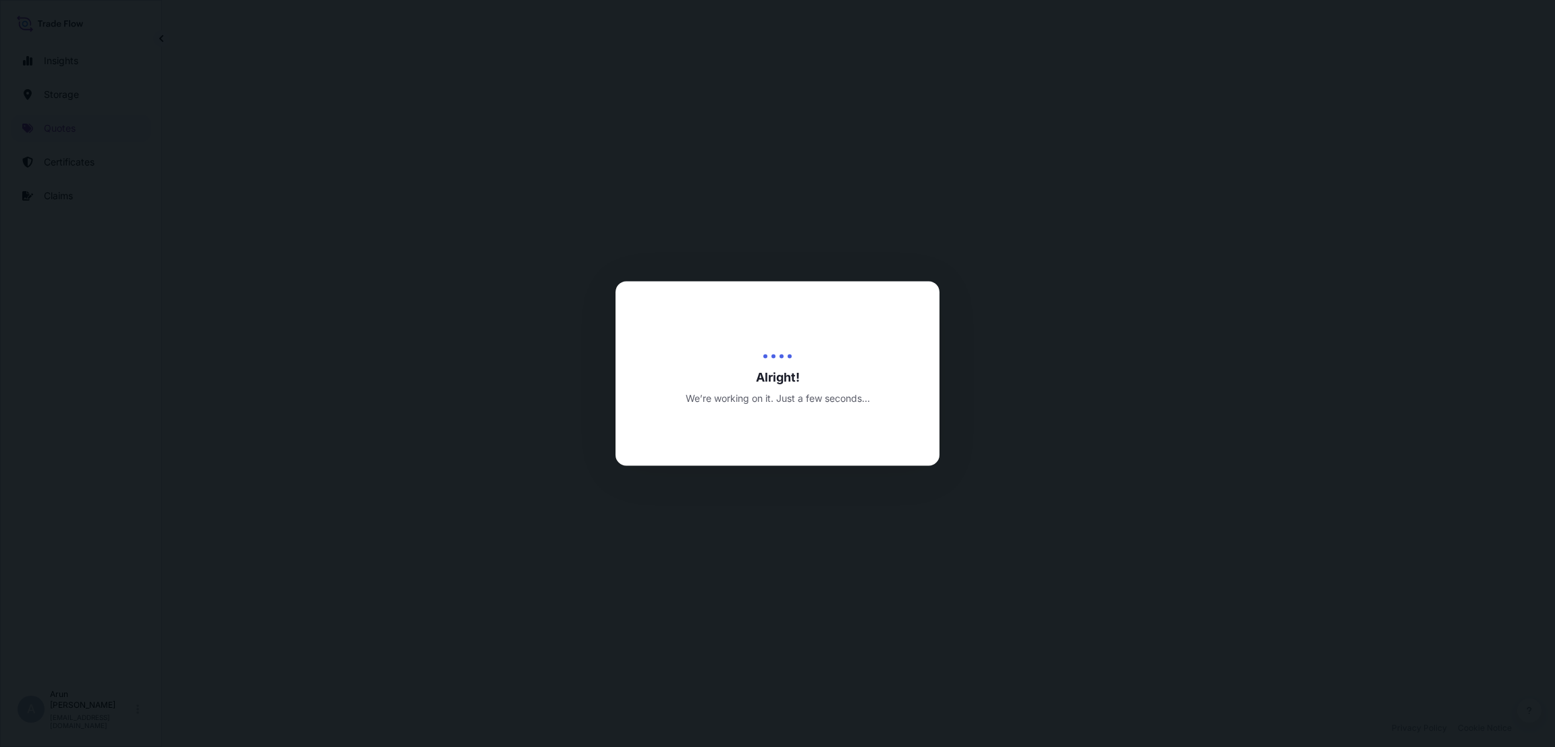
select select "Road / [GEOGRAPHIC_DATA]"
select select "Water"
select select "Road / [GEOGRAPHIC_DATA]"
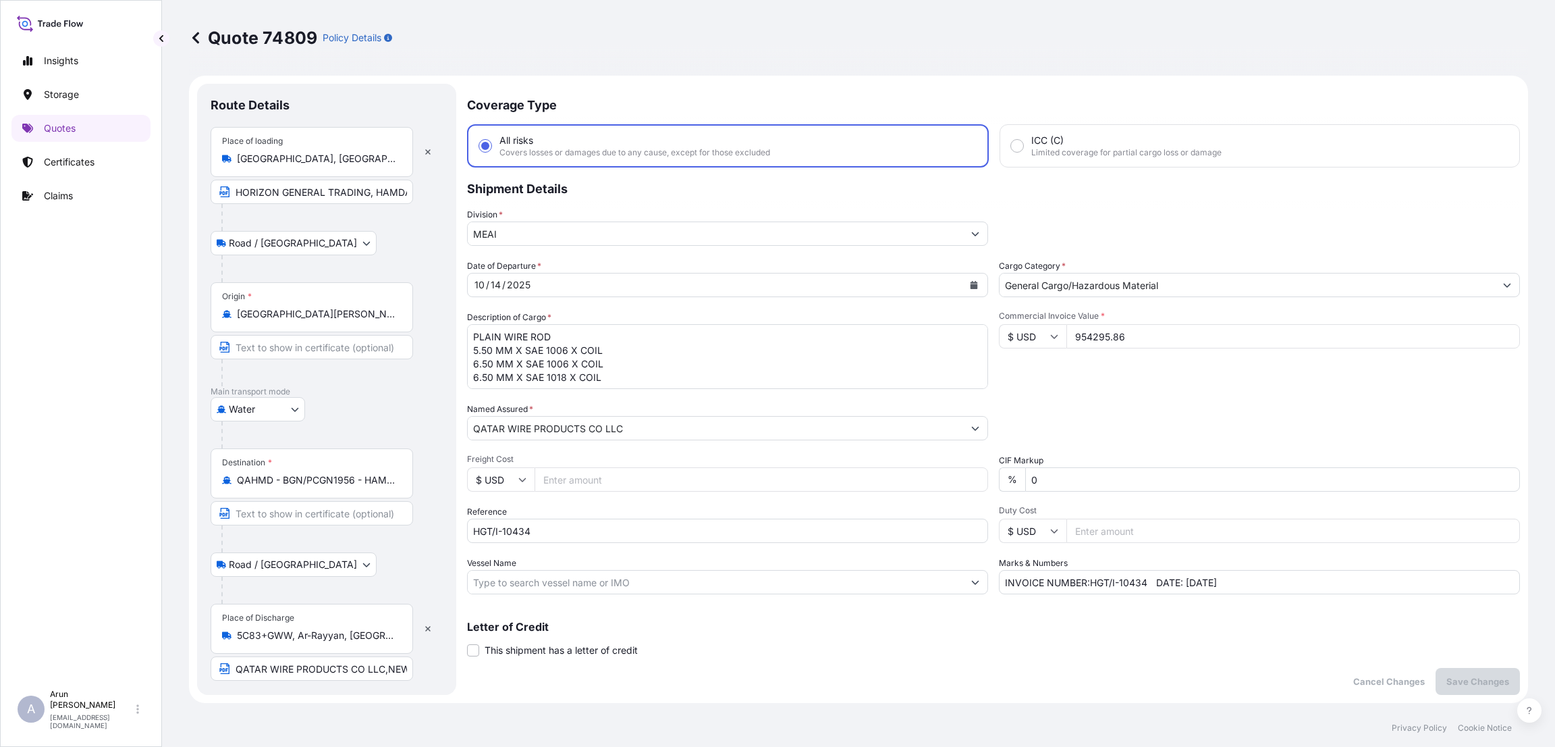
click at [971, 281] on icon "Calendar" at bounding box center [974, 285] width 7 height 8
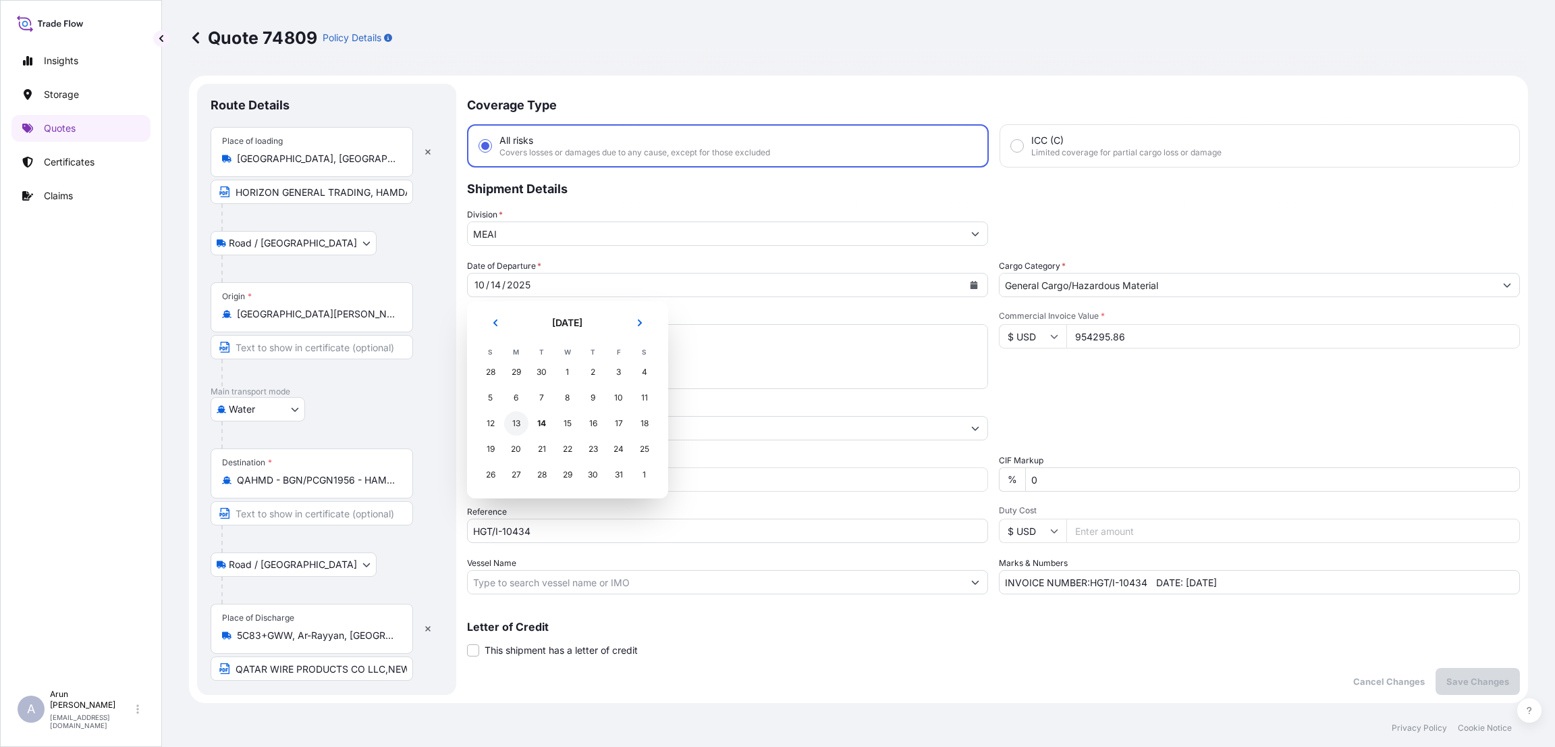
click at [515, 419] on div "13" at bounding box center [516, 423] width 24 height 24
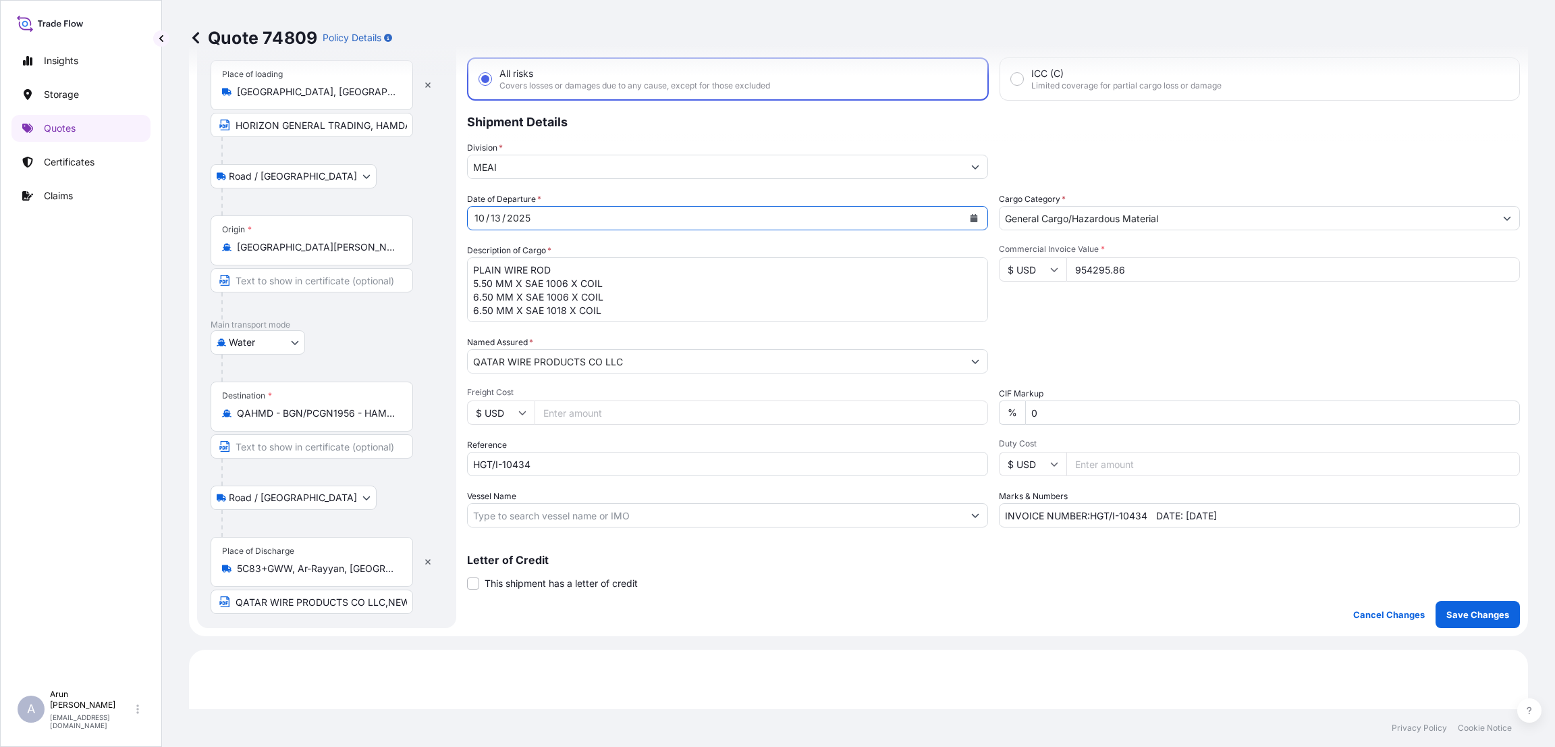
scroll to position [203, 0]
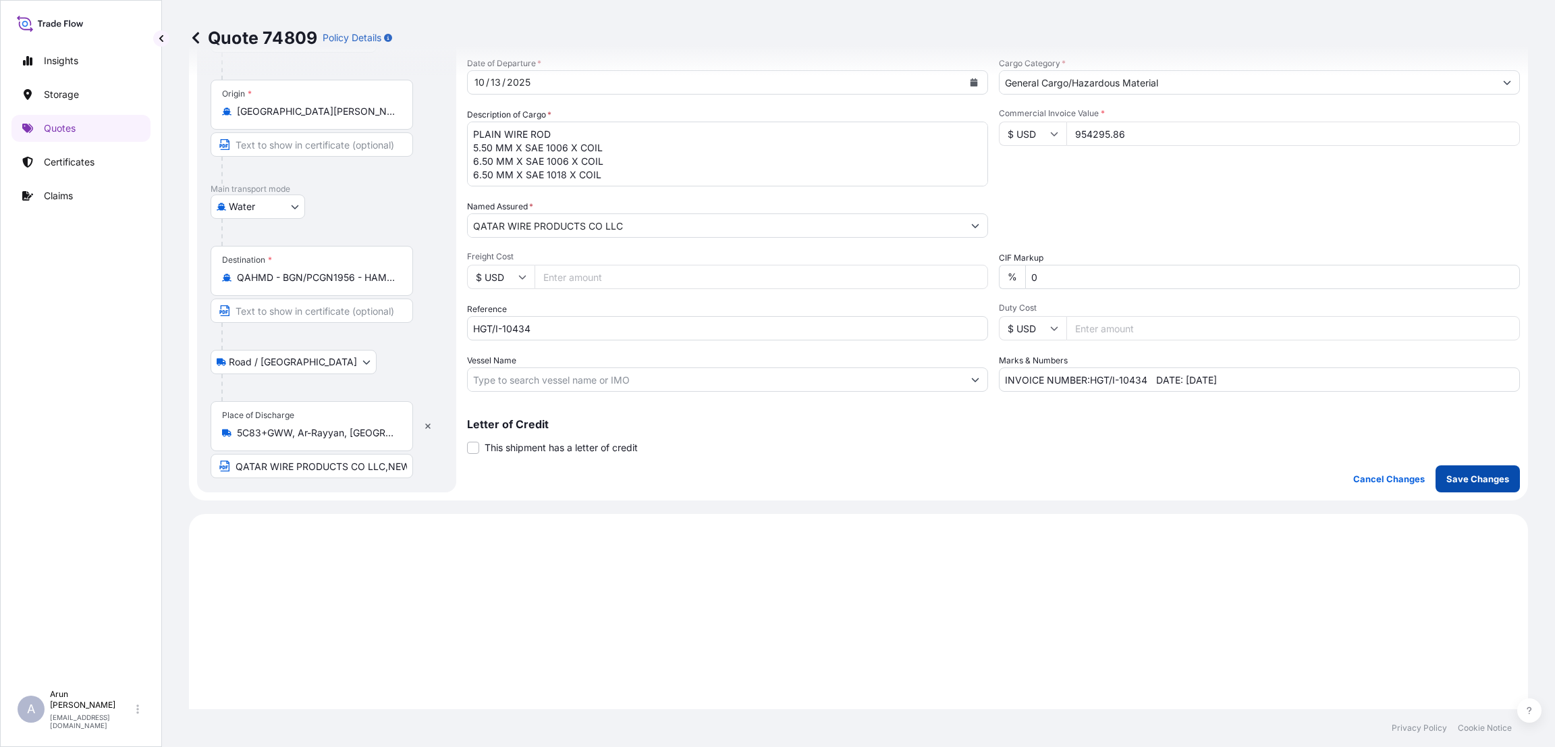
click at [1461, 467] on button "Save Changes" at bounding box center [1478, 478] width 84 height 27
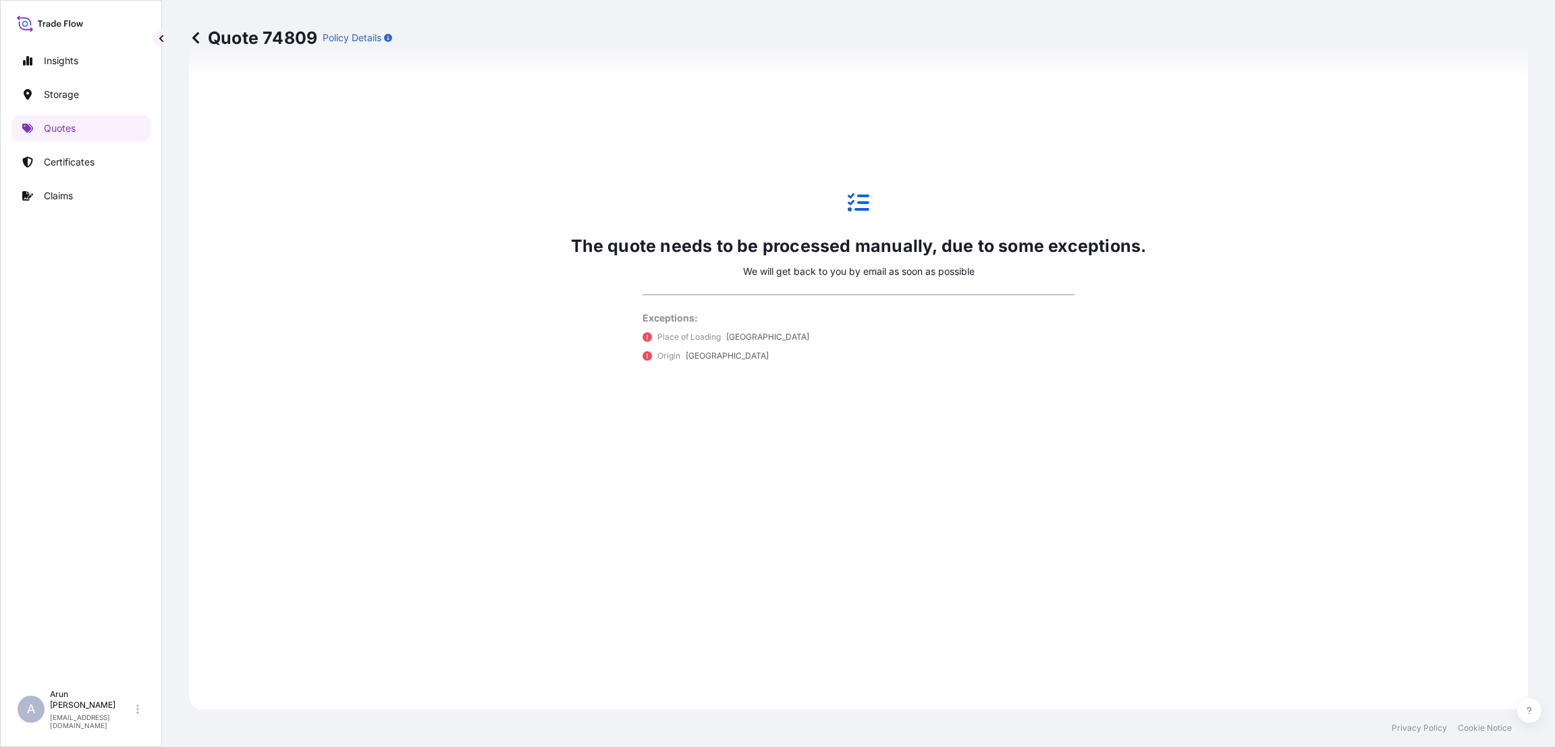
scroll to position [876, 0]
select select "Road / [GEOGRAPHIC_DATA]"
select select "Water"
select select "Road / [GEOGRAPHIC_DATA]"
click at [75, 123] on p "Quotes" at bounding box center [60, 129] width 32 height 14
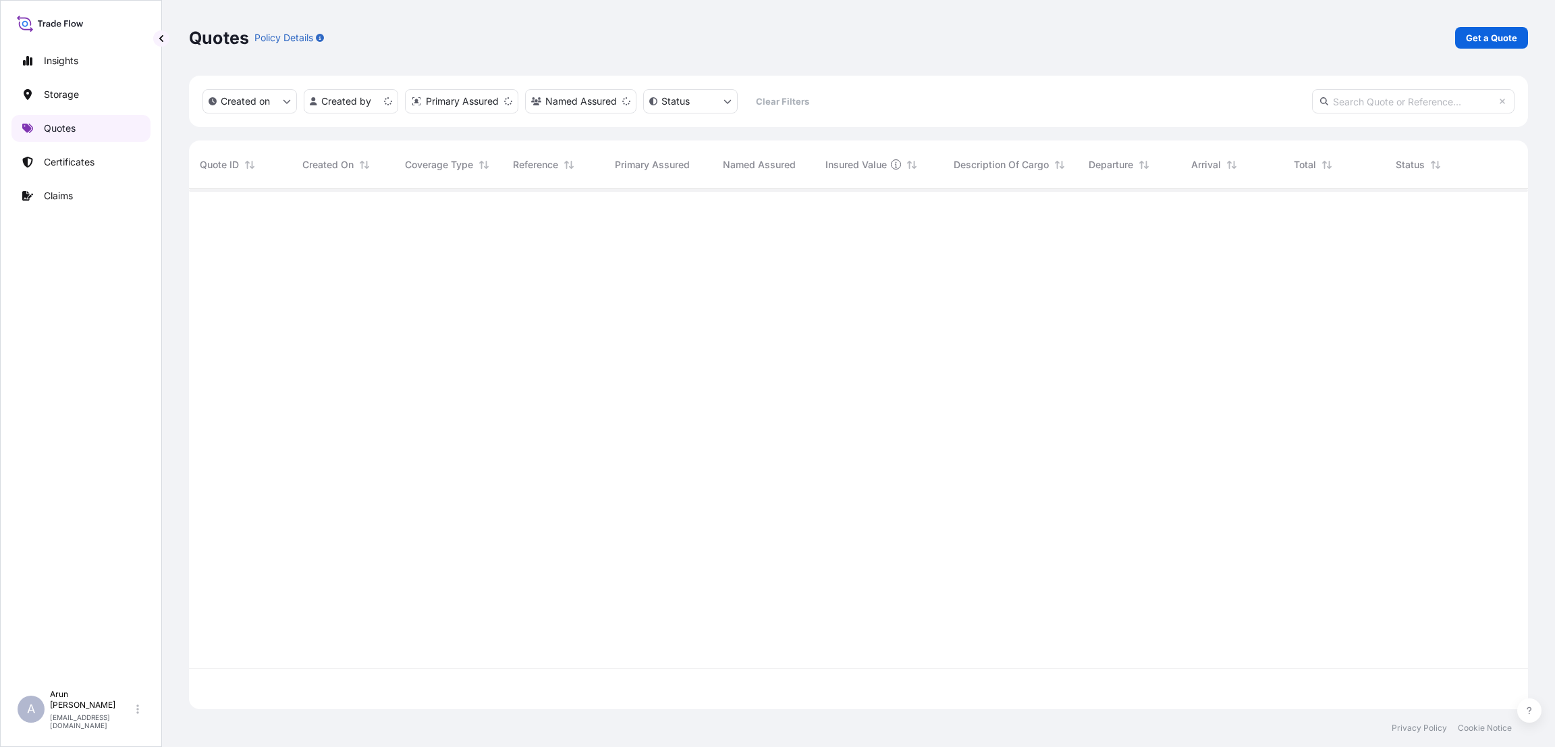
scroll to position [512, 1324]
